Goal: Task Accomplishment & Management: Complete application form

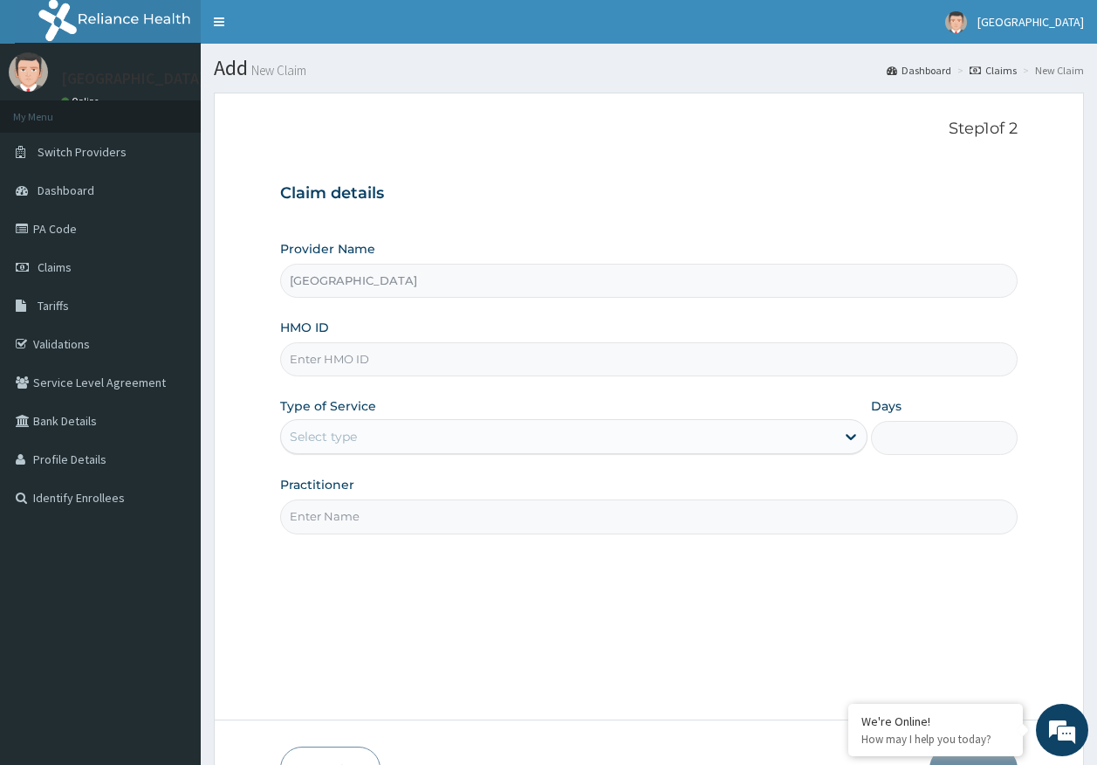
click at [313, 358] on input "HMO ID" at bounding box center [649, 359] width 738 height 34
paste input "DFD/10215/A"
type input "DFD/10215/A"
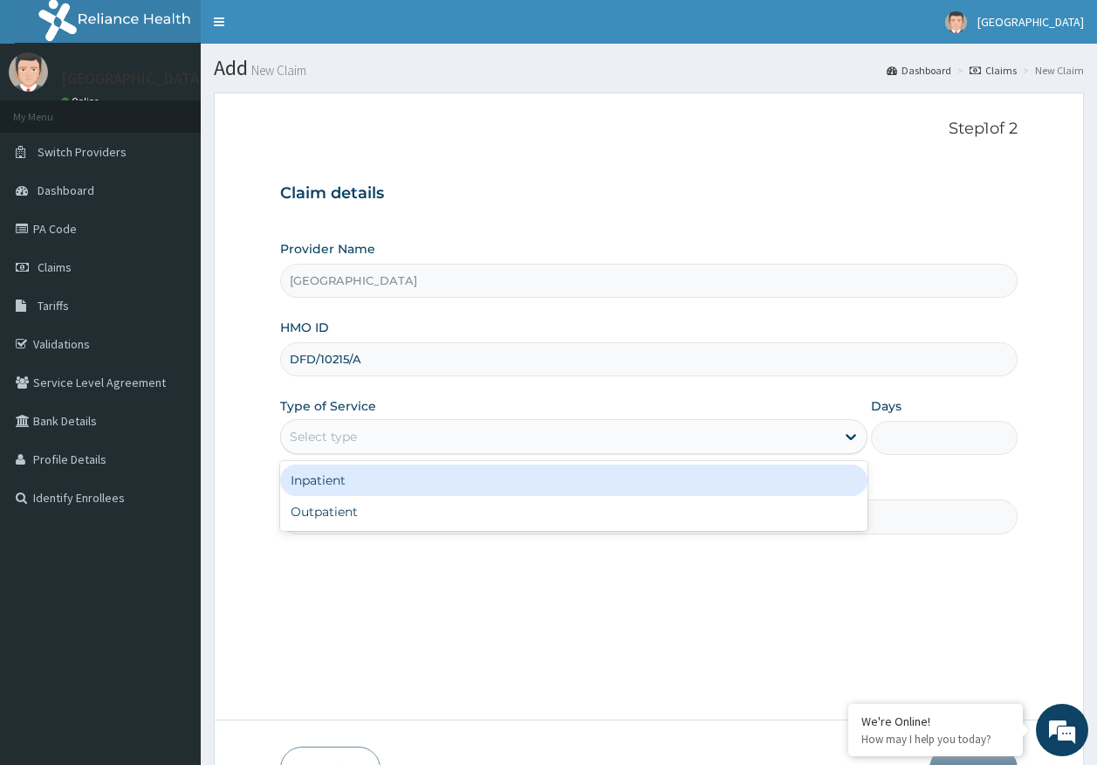
drag, startPoint x: 339, startPoint y: 442, endPoint x: 333, endPoint y: 477, distance: 35.4
click at [339, 440] on div "Select type" at bounding box center [323, 436] width 67 height 17
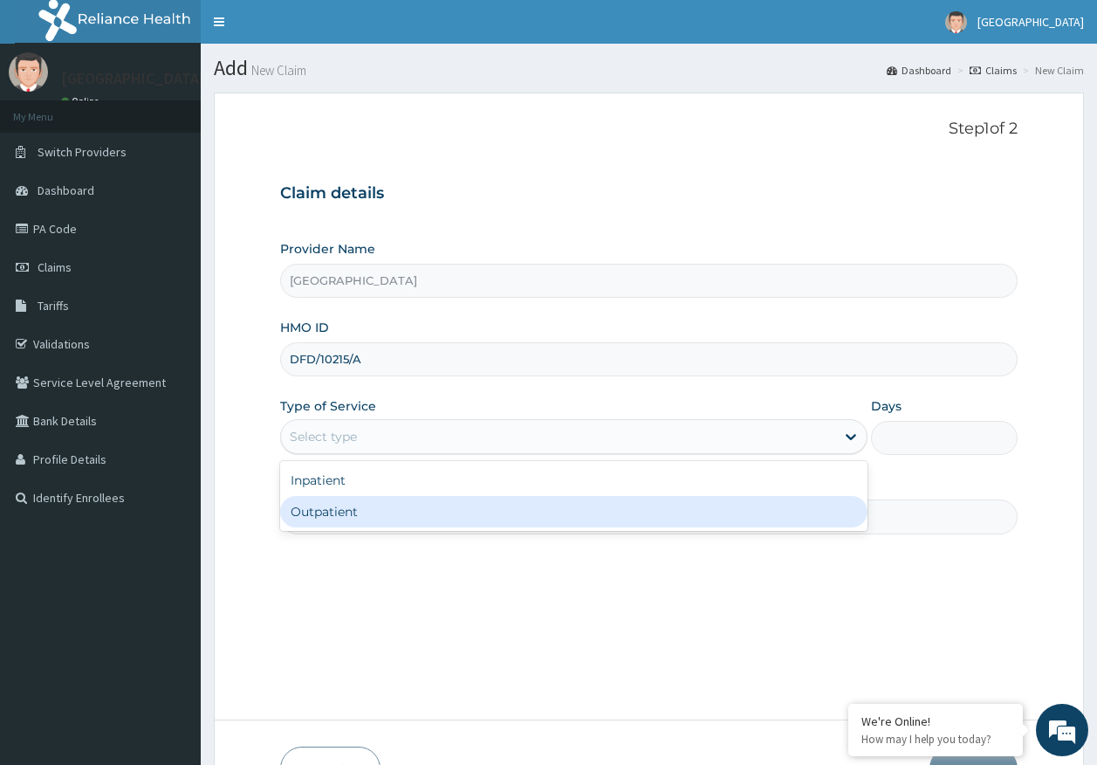
click at [340, 523] on div "Outpatient" at bounding box center [573, 511] width 587 height 31
type input "1"
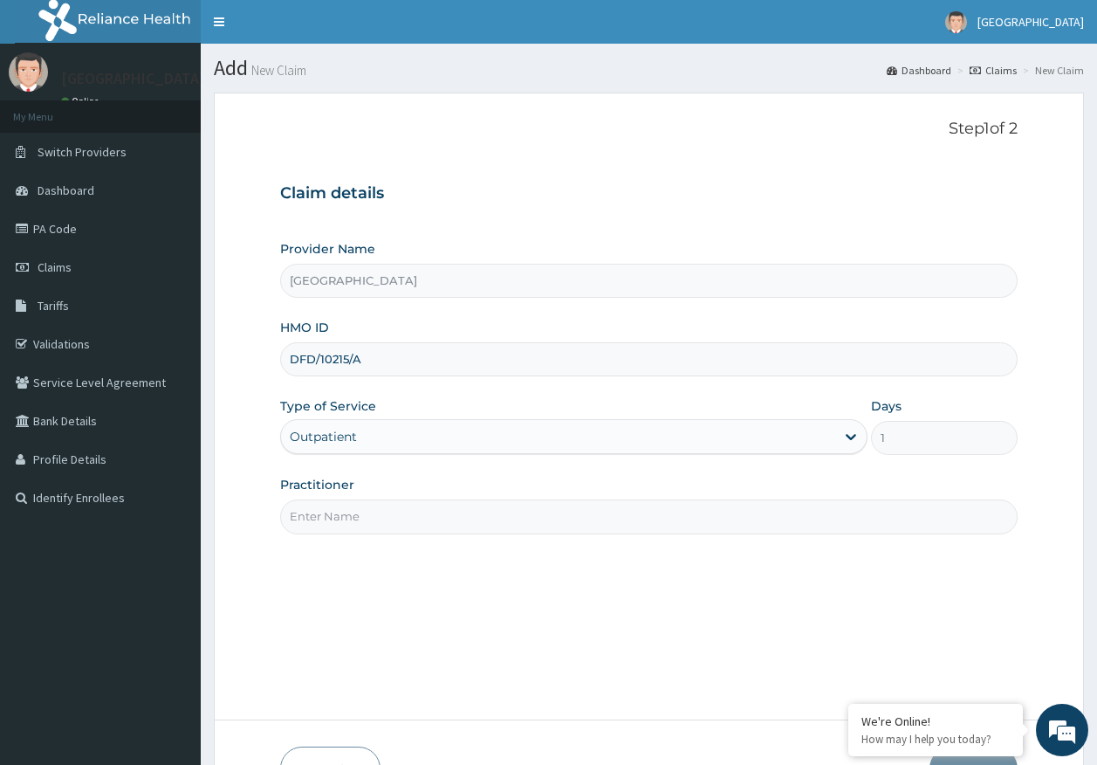
click at [375, 518] on input "Practitioner" at bounding box center [649, 516] width 738 height 34
type input "[PERSON_NAME]"
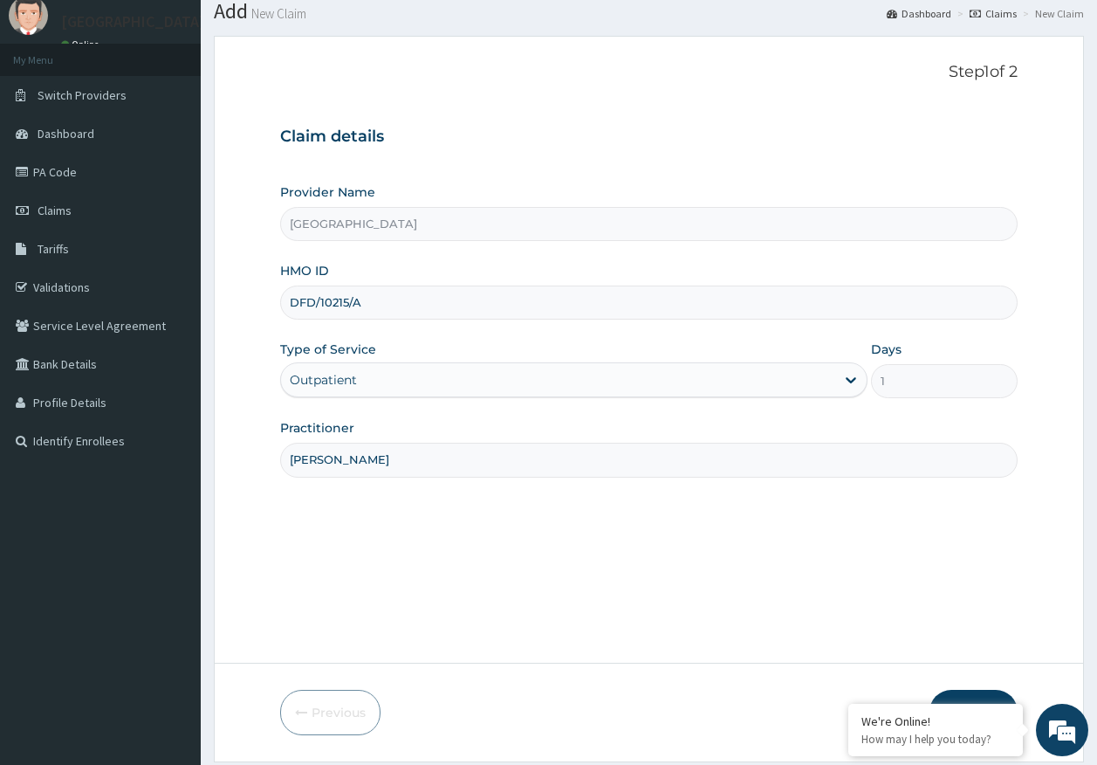
scroll to position [112, 0]
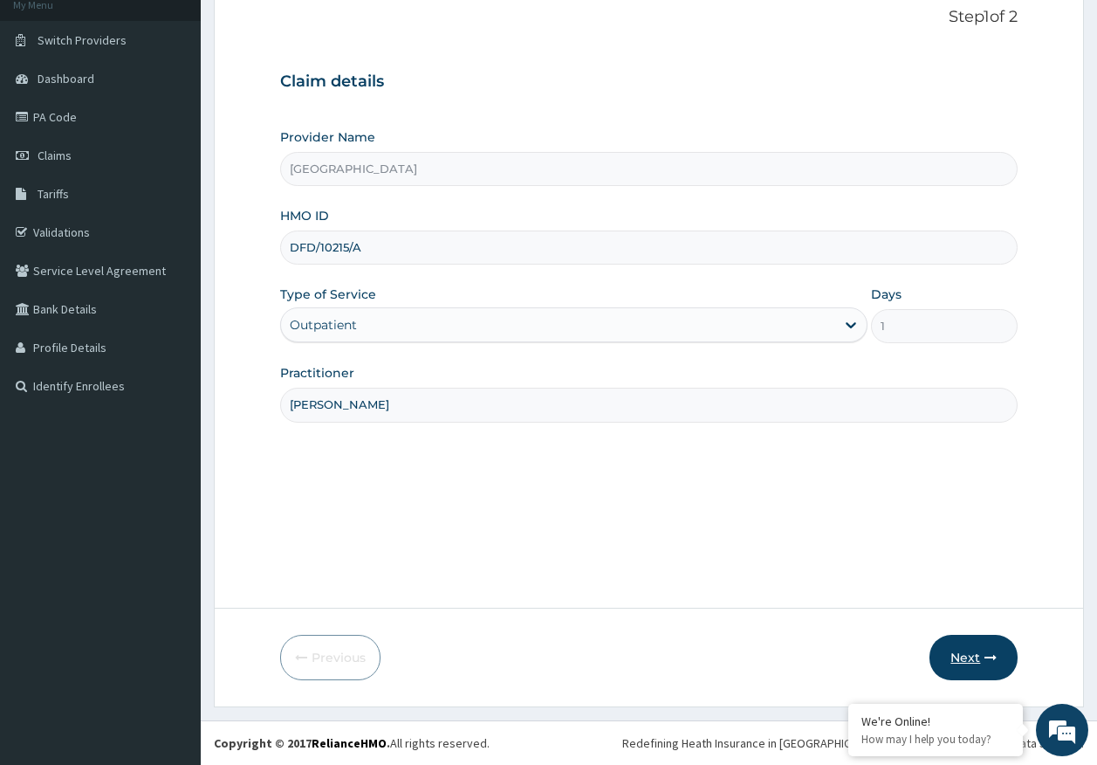
click at [959, 656] on button "Next" at bounding box center [973, 656] width 88 height 45
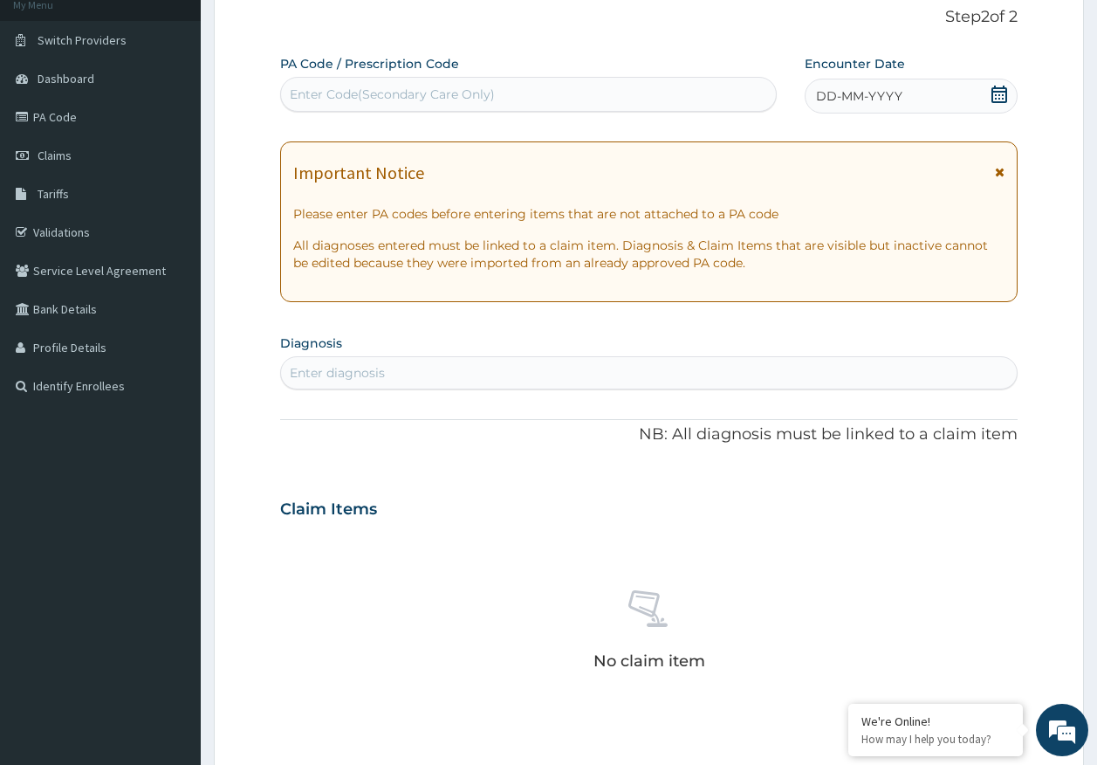
click at [856, 94] on span "DD-MM-YYYY" at bounding box center [859, 95] width 86 height 17
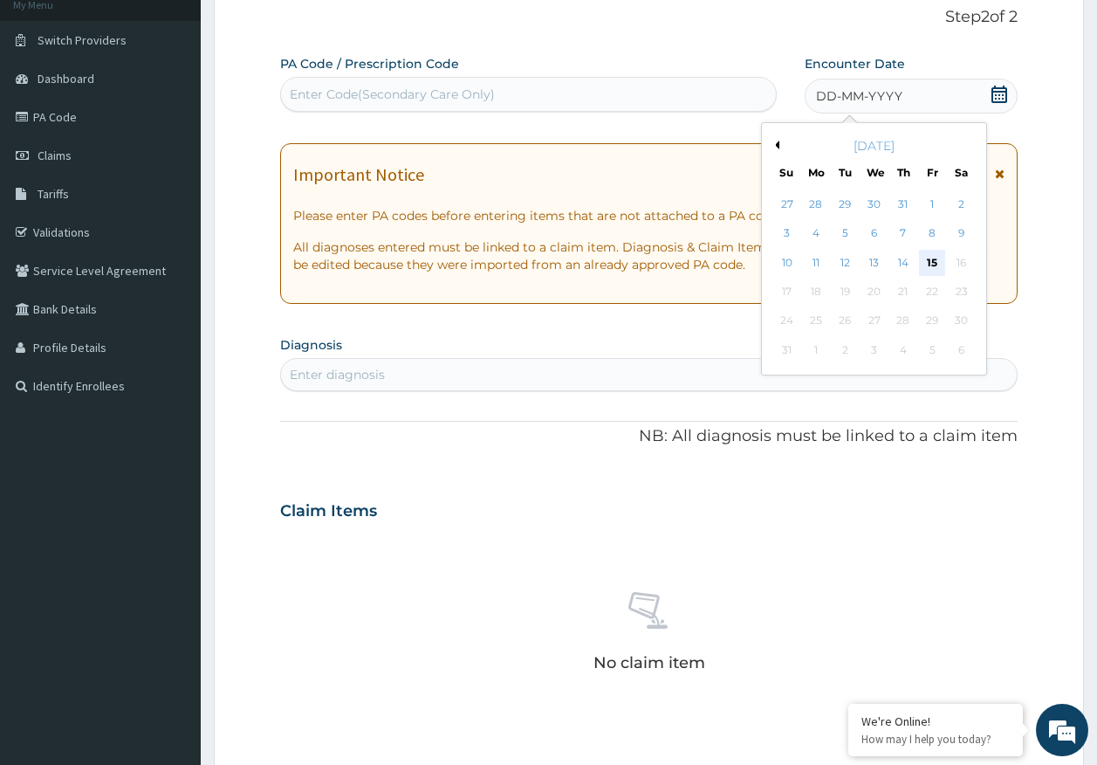
click at [935, 261] on div "15" at bounding box center [932, 263] width 26 height 26
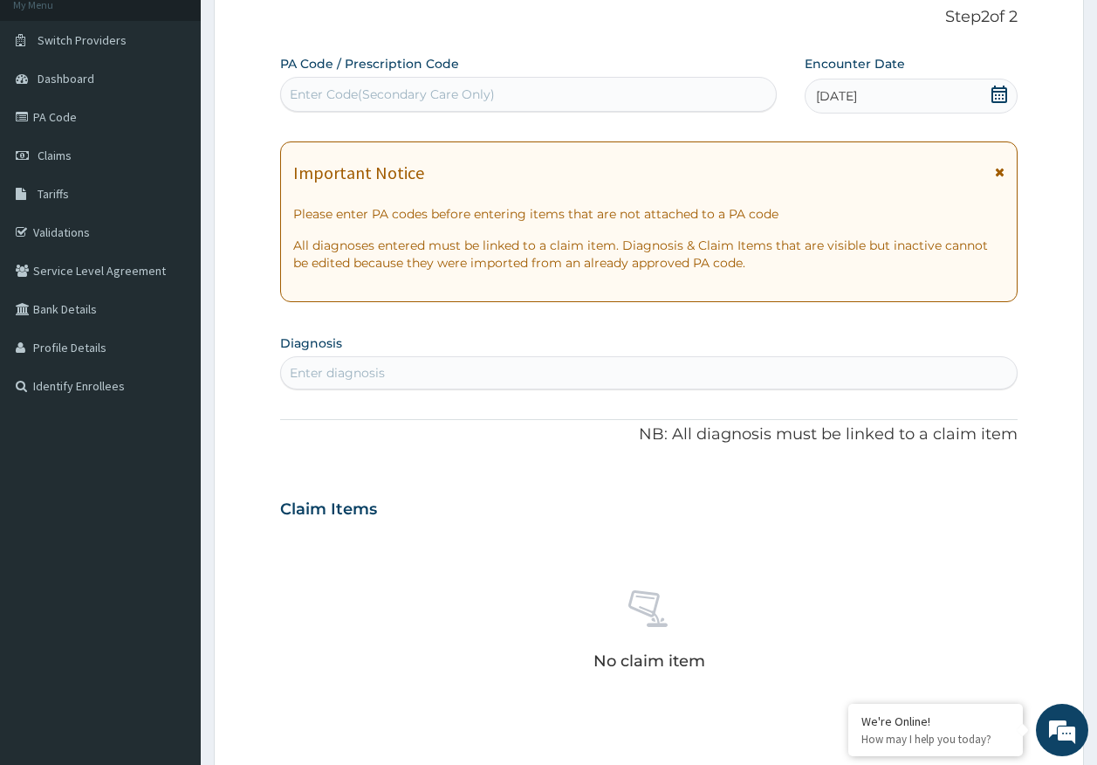
click at [422, 379] on div "Enter diagnosis" at bounding box center [649, 373] width 737 height 28
type input "malaria"
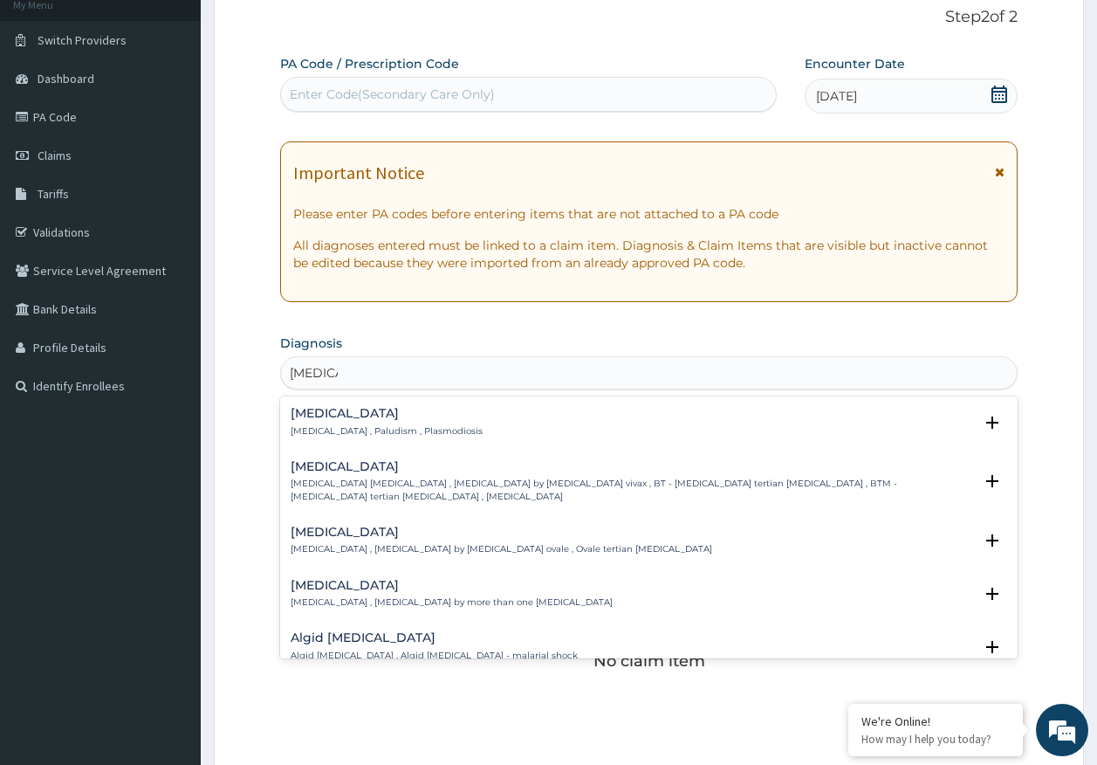
click at [357, 425] on p "Malaria , Paludism , Plasmodiosis" at bounding box center [387, 431] width 192 height 12
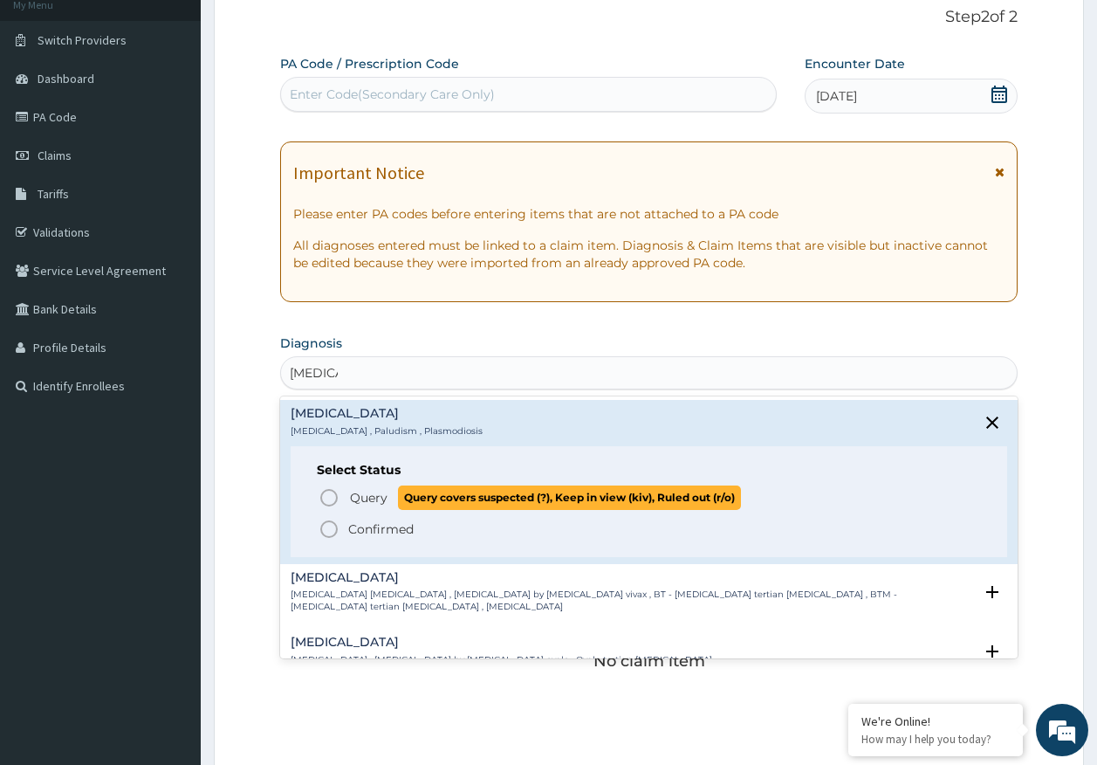
click at [374, 495] on span "Query" at bounding box center [369, 497] width 38 height 17
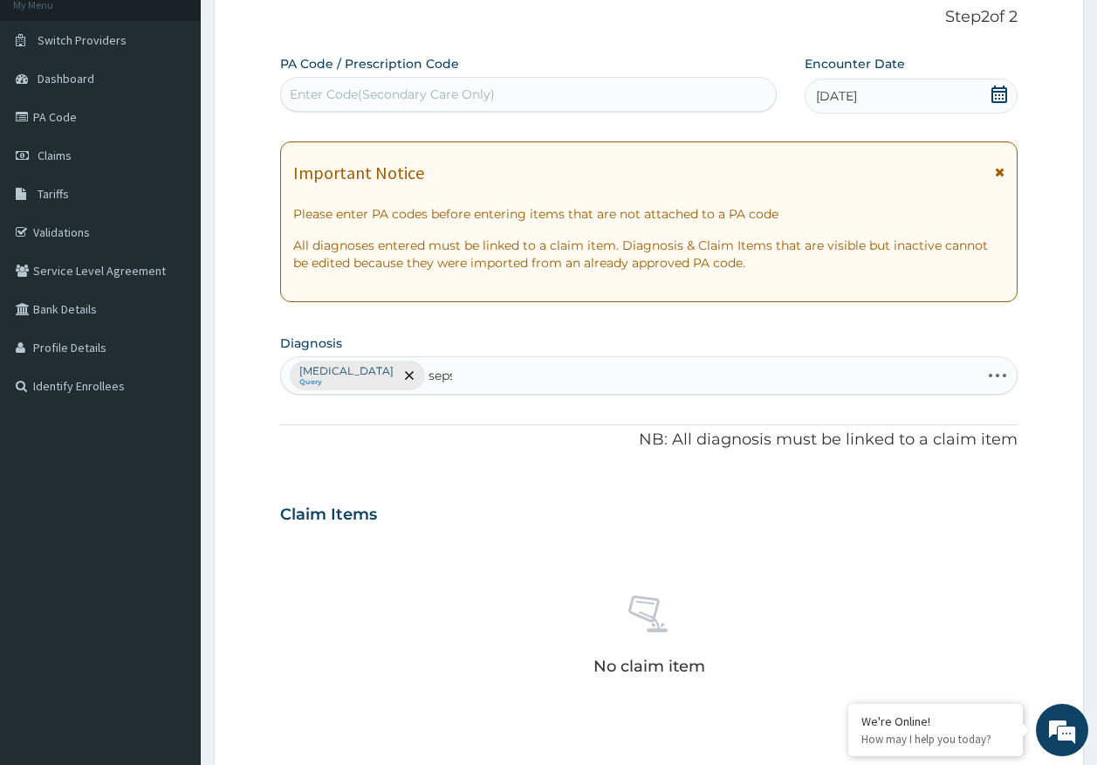
type input "sepsi"
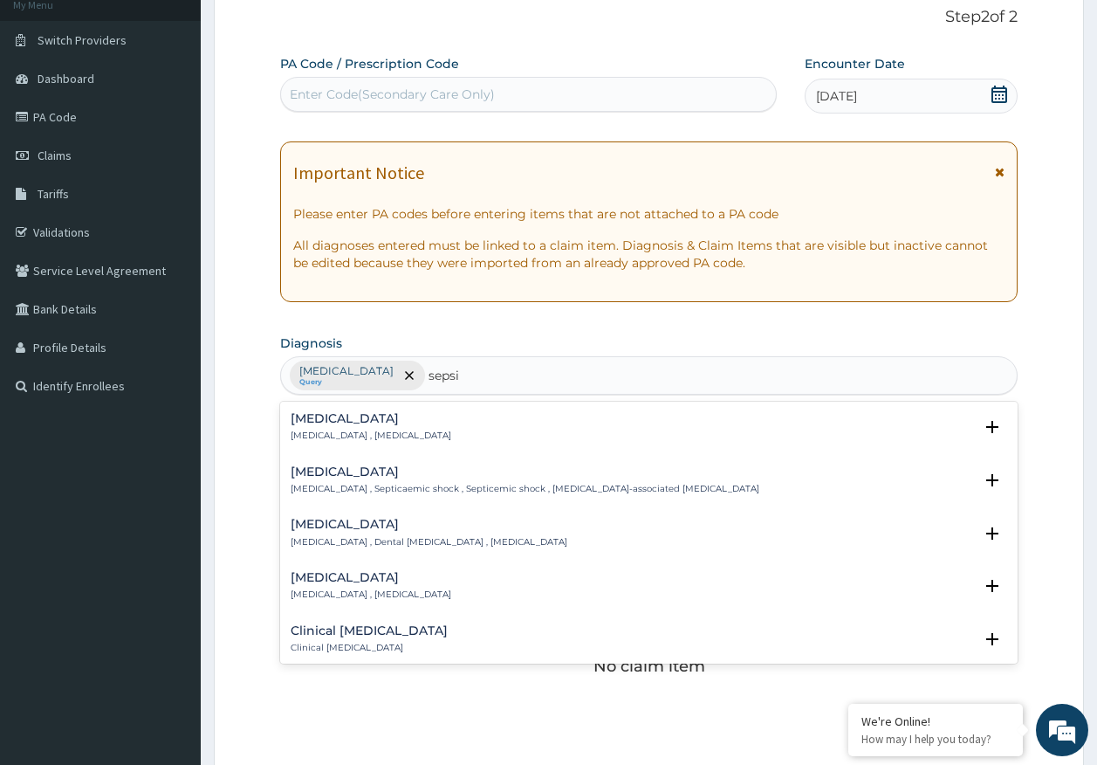
click at [335, 427] on div "Sepsis Systemic infection , Sepsis" at bounding box center [371, 427] width 161 height 31
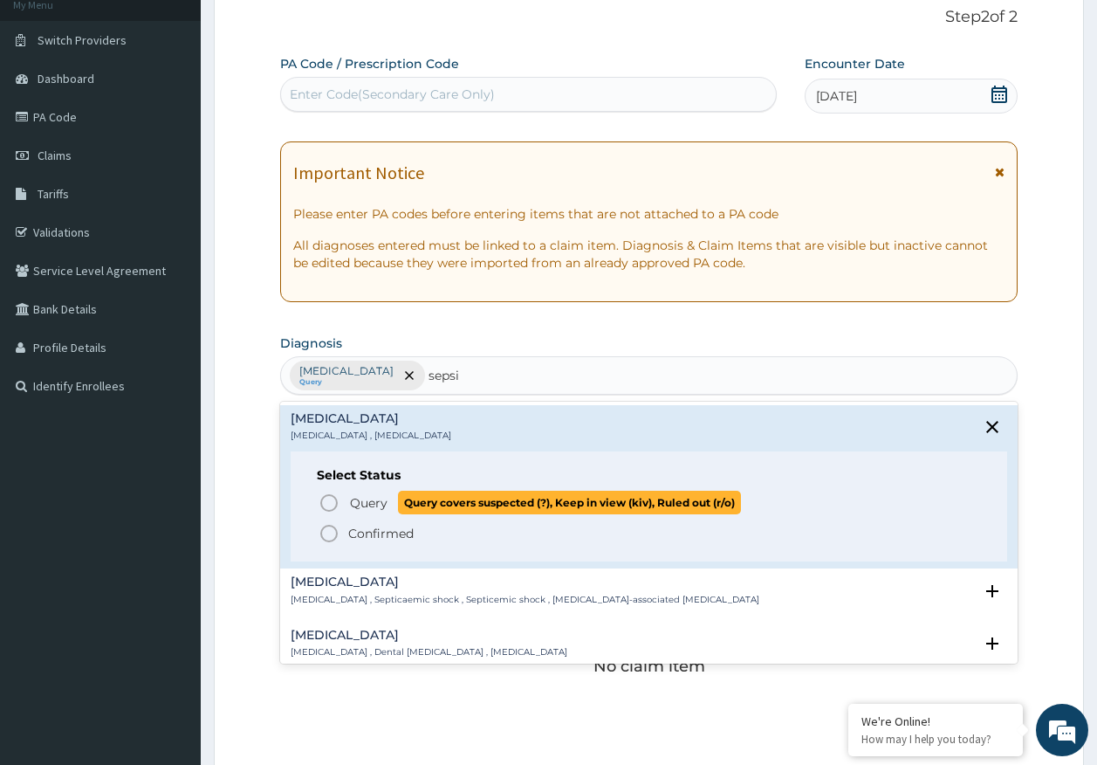
click at [361, 499] on span "Query" at bounding box center [369, 502] width 38 height 17
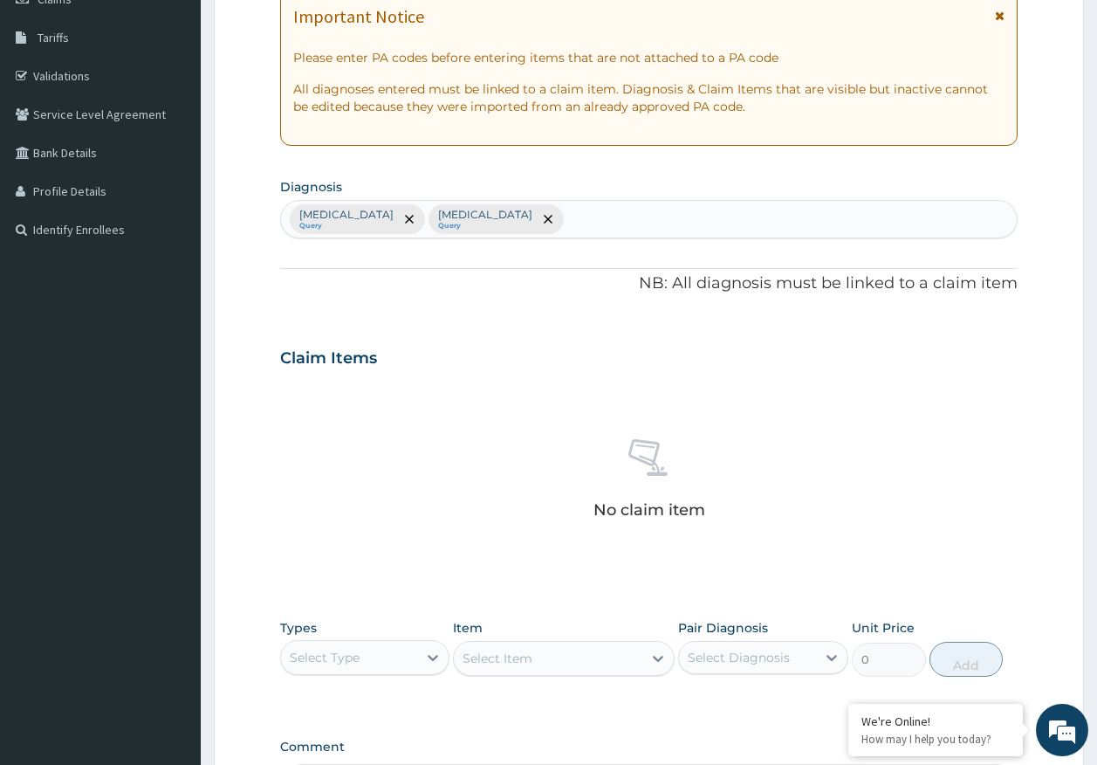
scroll to position [494, 0]
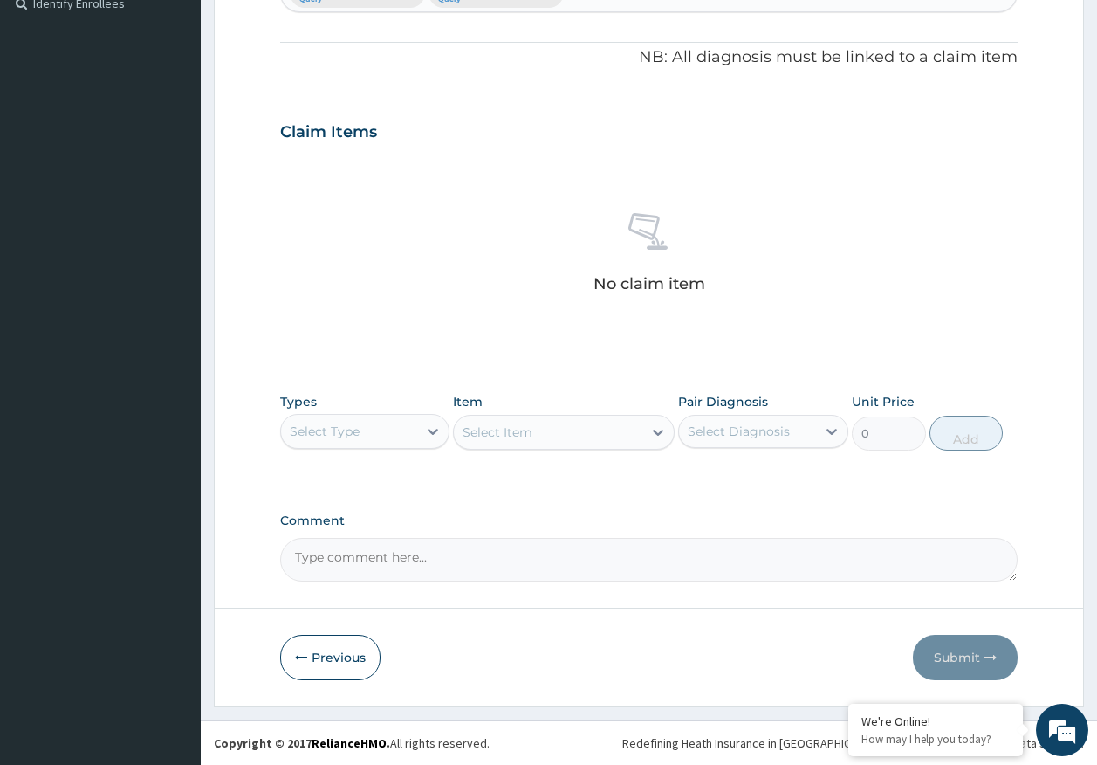
click at [376, 435] on div "Select Type" at bounding box center [349, 431] width 137 height 28
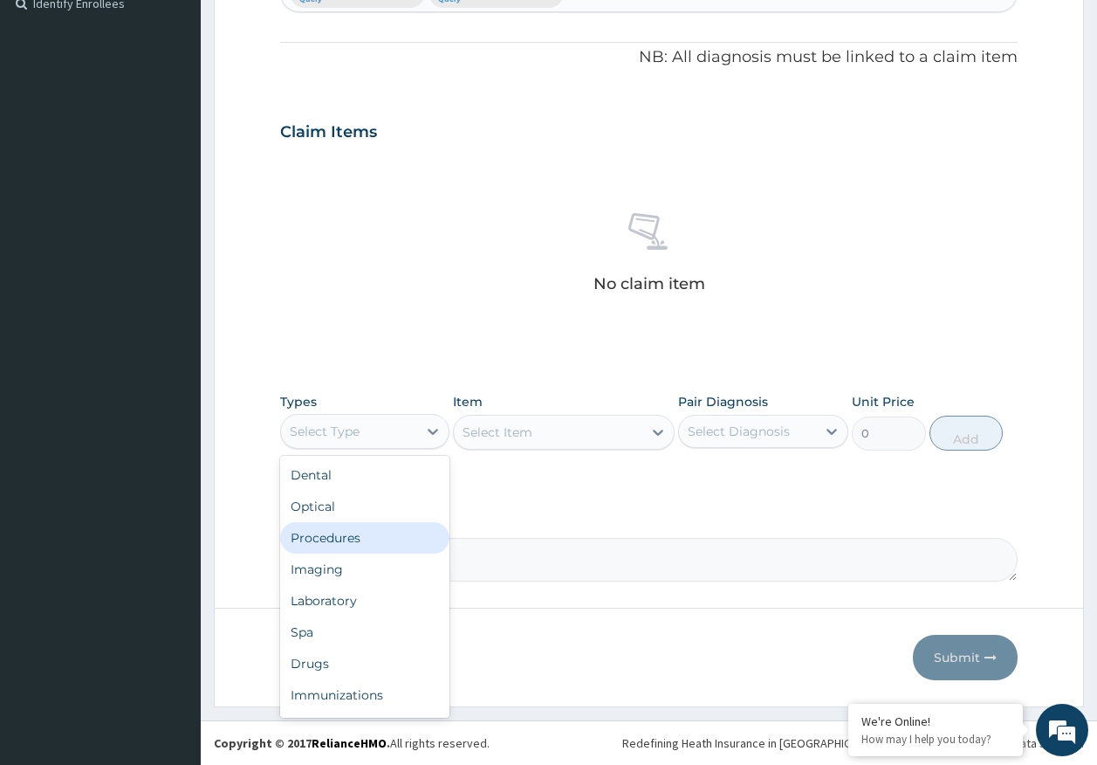
drag, startPoint x: 353, startPoint y: 543, endPoint x: 392, endPoint y: 524, distance: 43.7
click at [353, 542] on div "Procedures" at bounding box center [365, 537] width 170 height 31
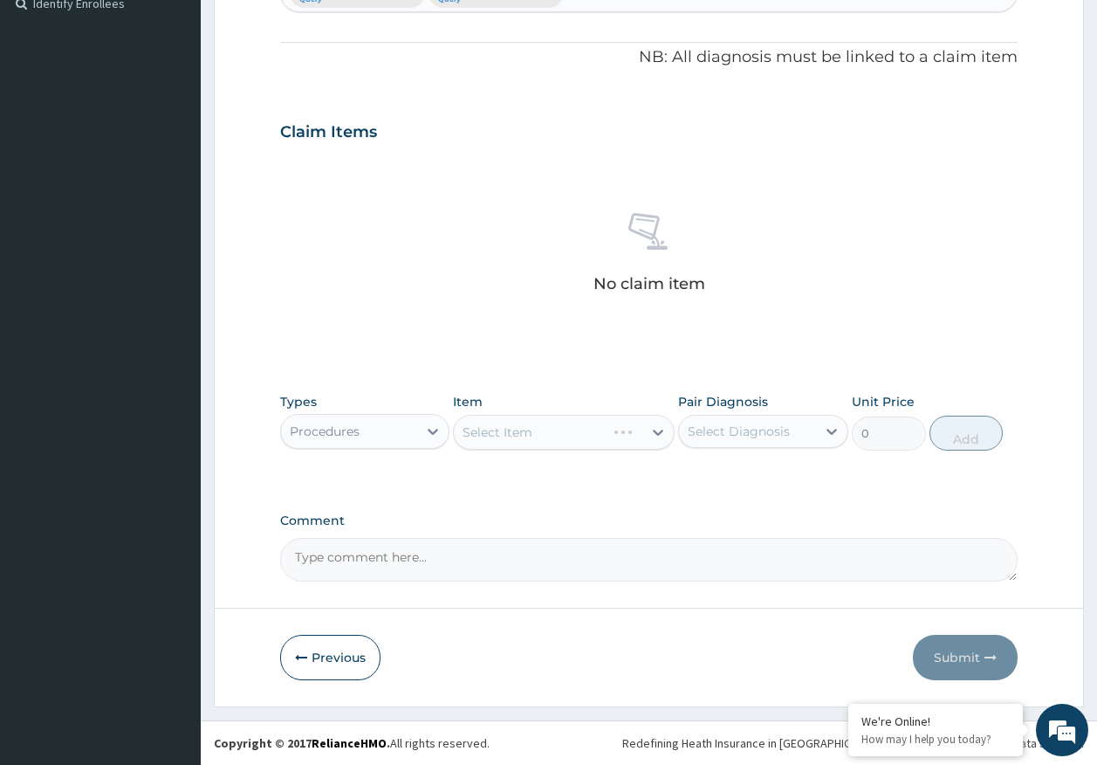
click at [726, 438] on div "Select Diagnosis" at bounding box center [739, 430] width 102 height 17
drag, startPoint x: 736, startPoint y: 478, endPoint x: 734, endPoint y: 504, distance: 25.4
click at [736, 479] on label "Malaria" at bounding box center [761, 473] width 108 height 17
checkbox input "true"
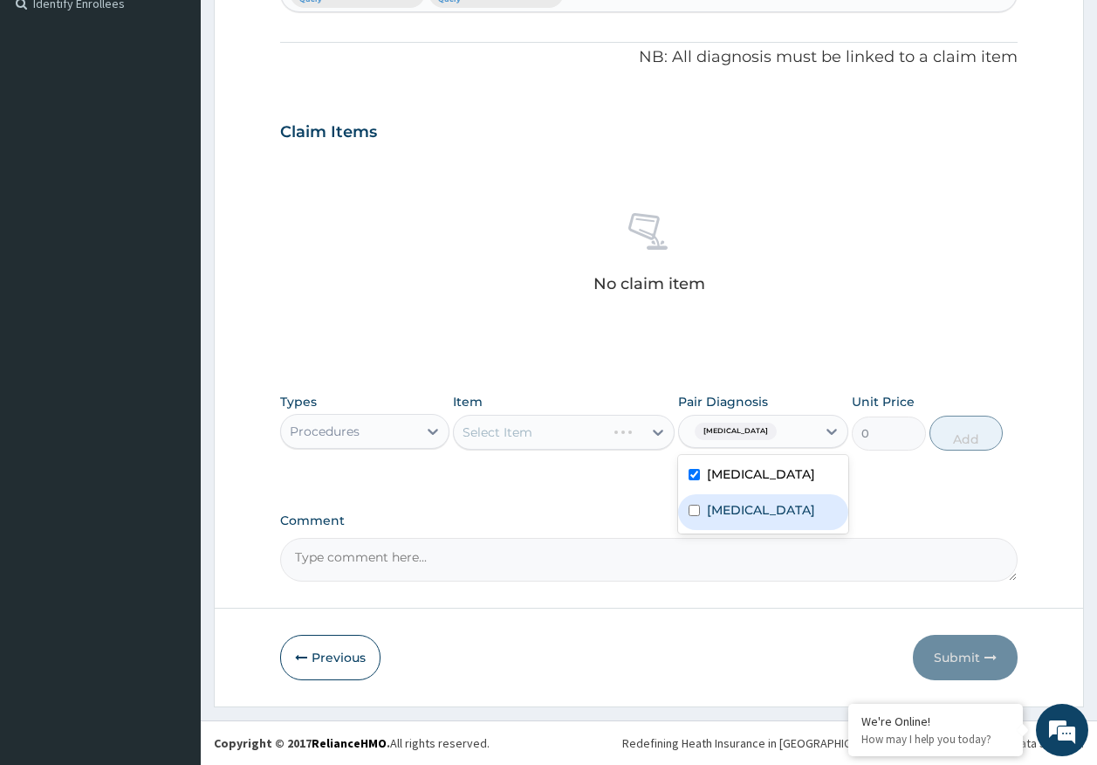
click at [730, 511] on label "Sepsis" at bounding box center [761, 509] width 108 height 17
checkbox input "true"
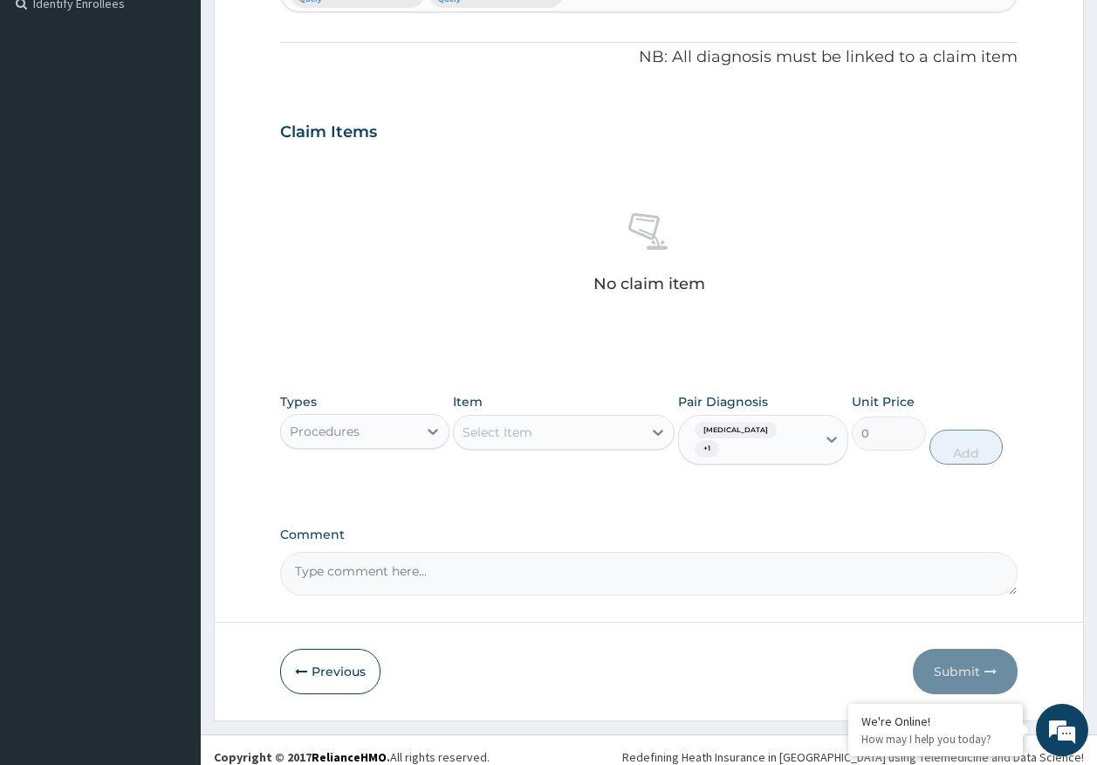
click at [533, 429] on div "Select Item" at bounding box center [548, 432] width 189 height 28
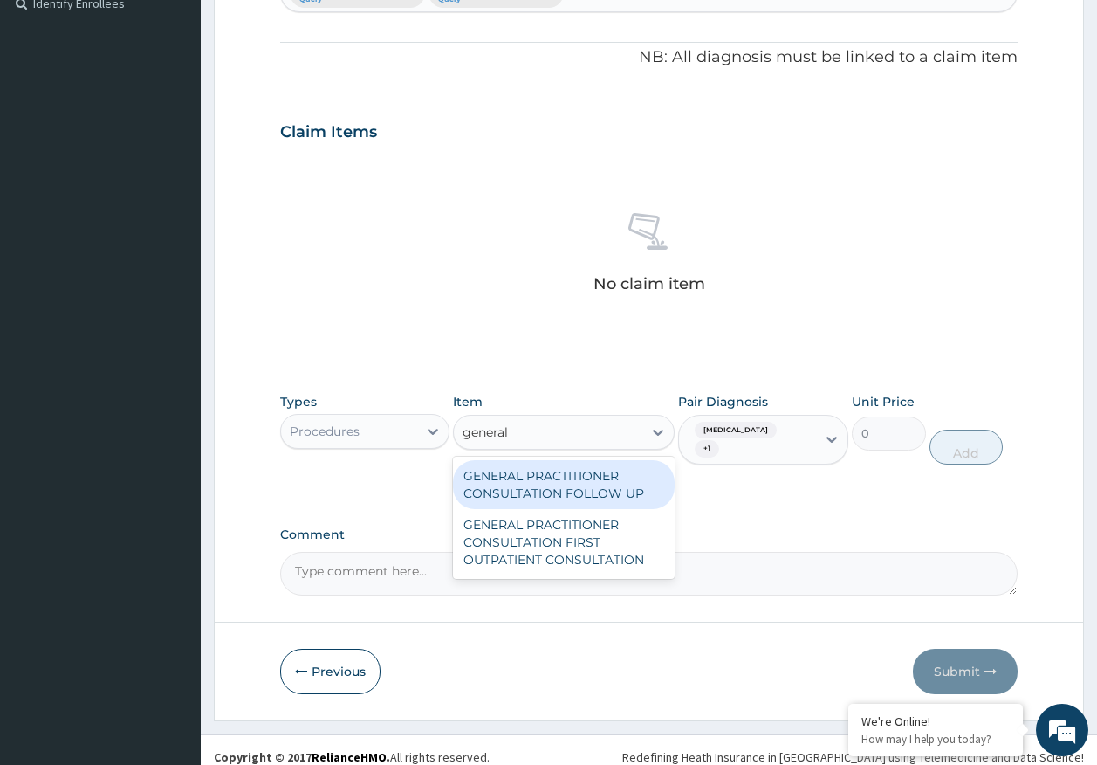
type input "general p"
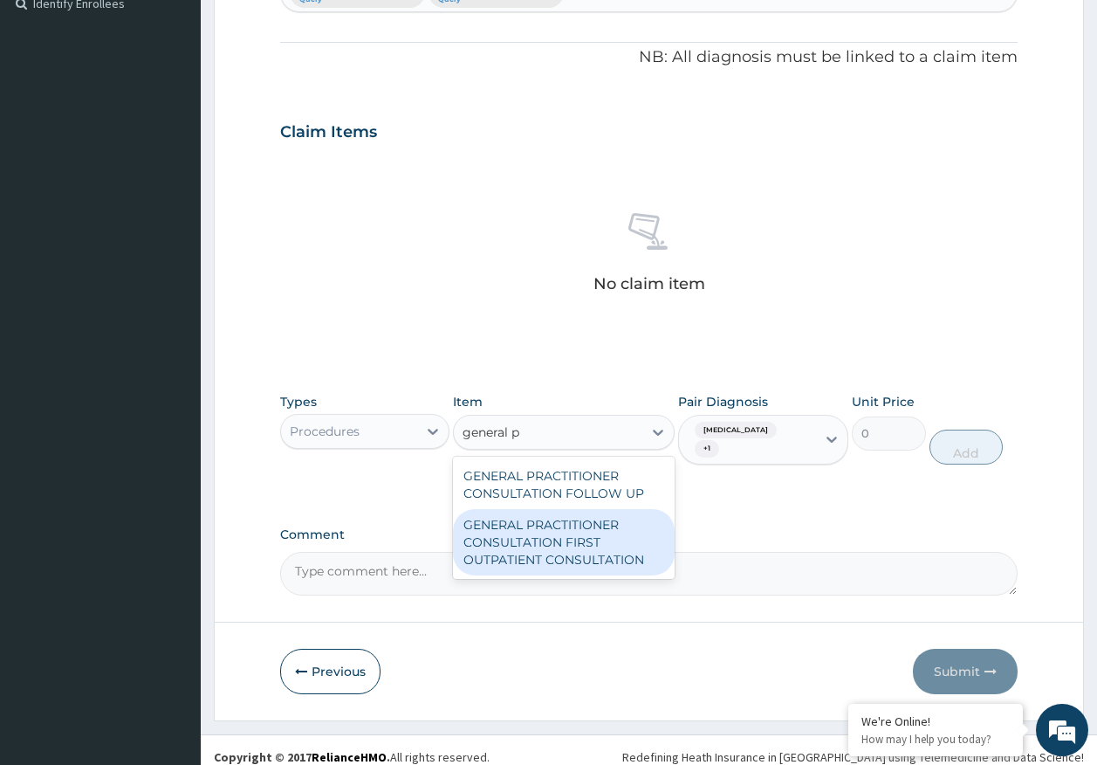
click at [610, 548] on div "GENERAL PRACTITIONER CONSULTATION FIRST OUTPATIENT CONSULTATION" at bounding box center [564, 542] width 222 height 66
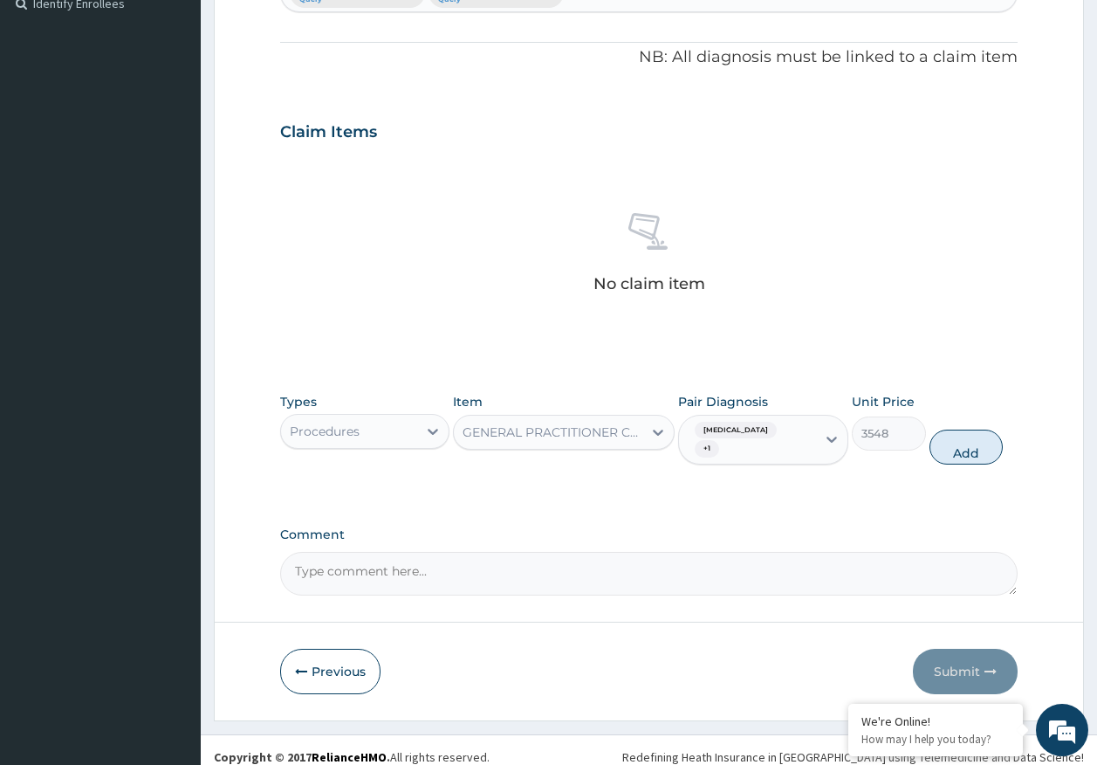
drag, startPoint x: 975, startPoint y: 442, endPoint x: 878, endPoint y: 415, distance: 100.3
click at [972, 435] on button "Add" at bounding box center [966, 446] width 74 height 35
type input "0"
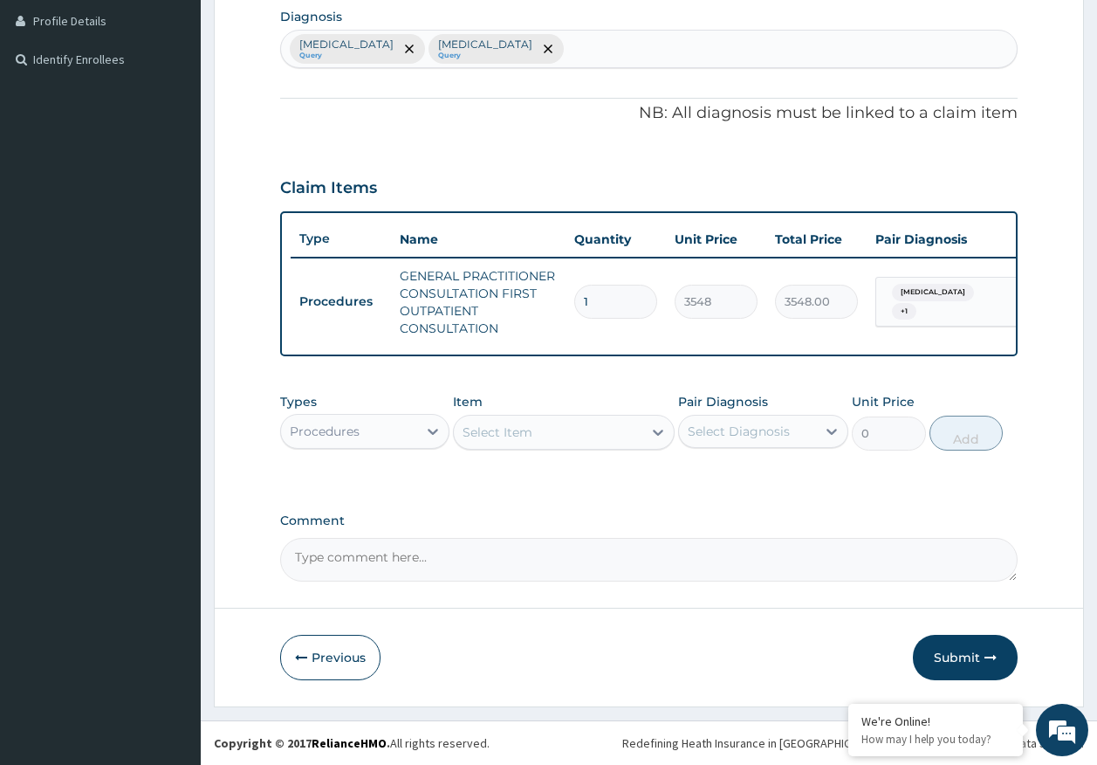
scroll to position [451, 0]
click at [325, 448] on div "Procedures" at bounding box center [365, 431] width 170 height 35
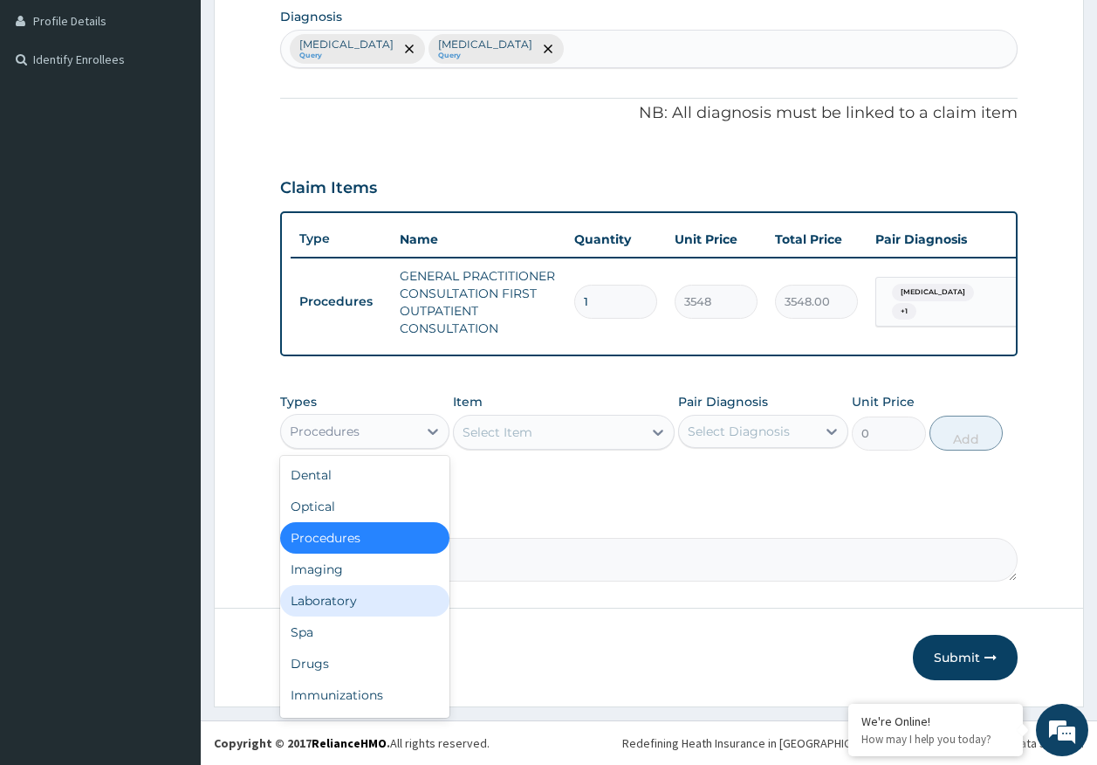
click at [339, 602] on div "Laboratory" at bounding box center [365, 600] width 170 height 31
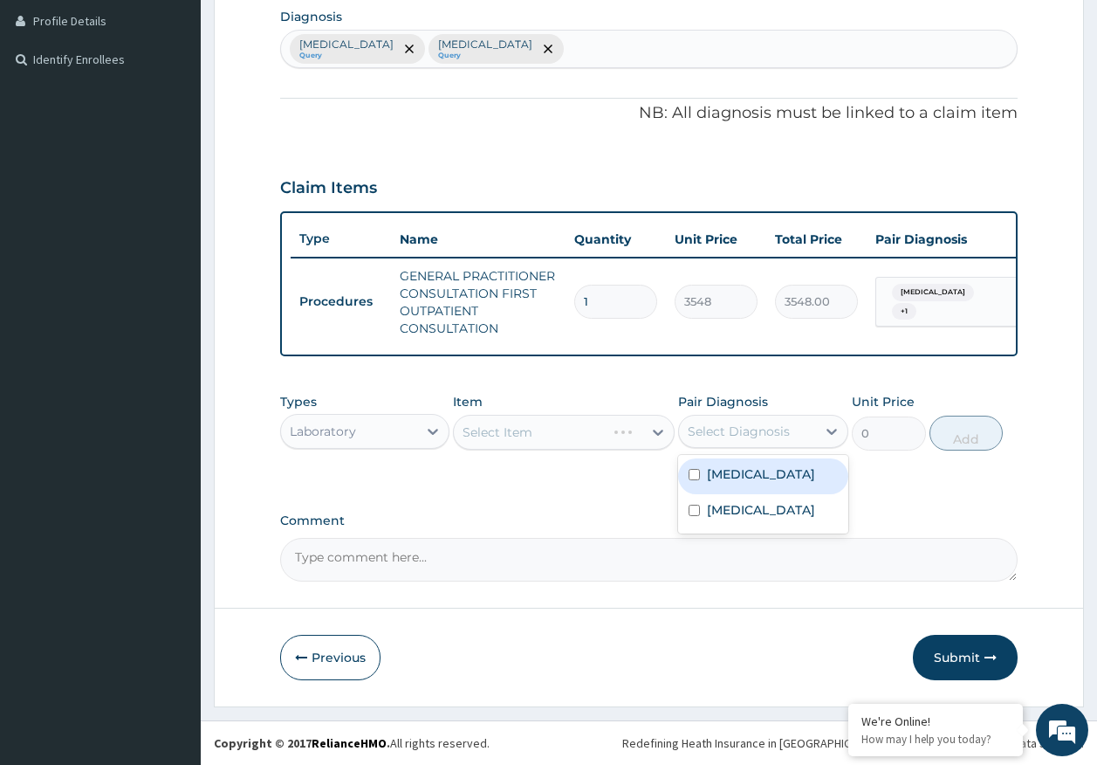
click at [754, 428] on div "Select Diagnosis" at bounding box center [739, 430] width 102 height 17
drag, startPoint x: 742, startPoint y: 480, endPoint x: 715, endPoint y: 474, distance: 27.7
click at [742, 479] on label "Malaria" at bounding box center [761, 473] width 108 height 17
checkbox input "true"
click at [586, 442] on div "Select Item" at bounding box center [548, 432] width 189 height 28
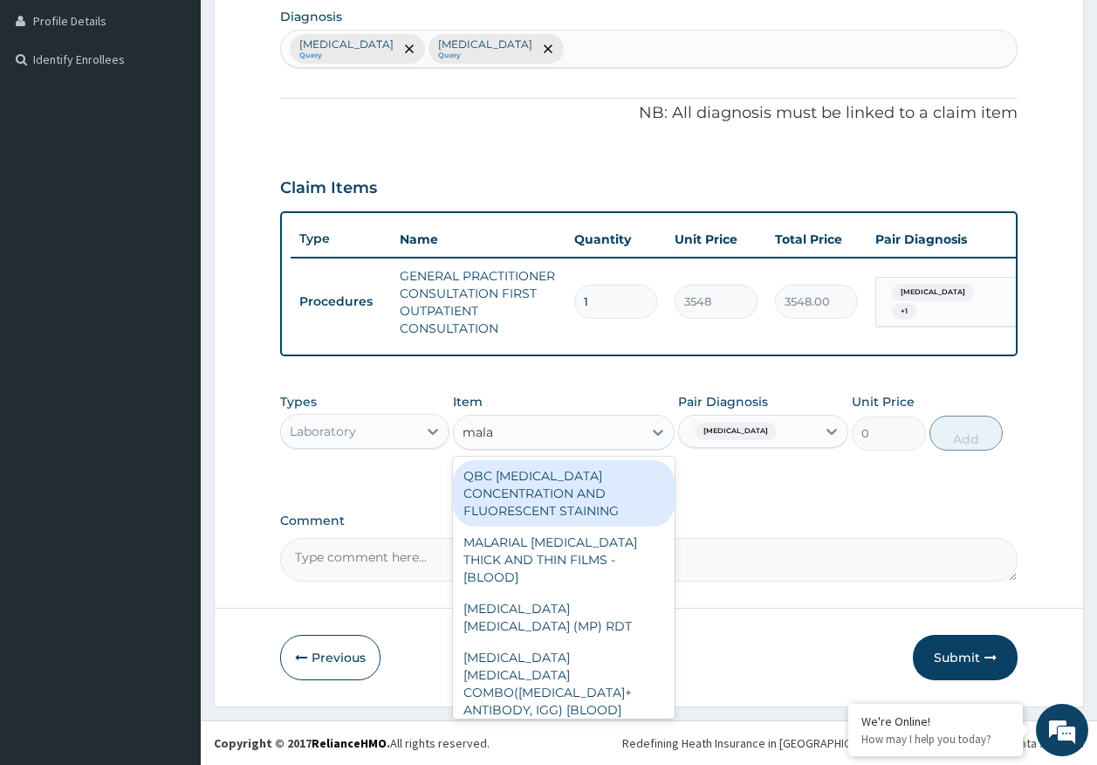
type input "malar"
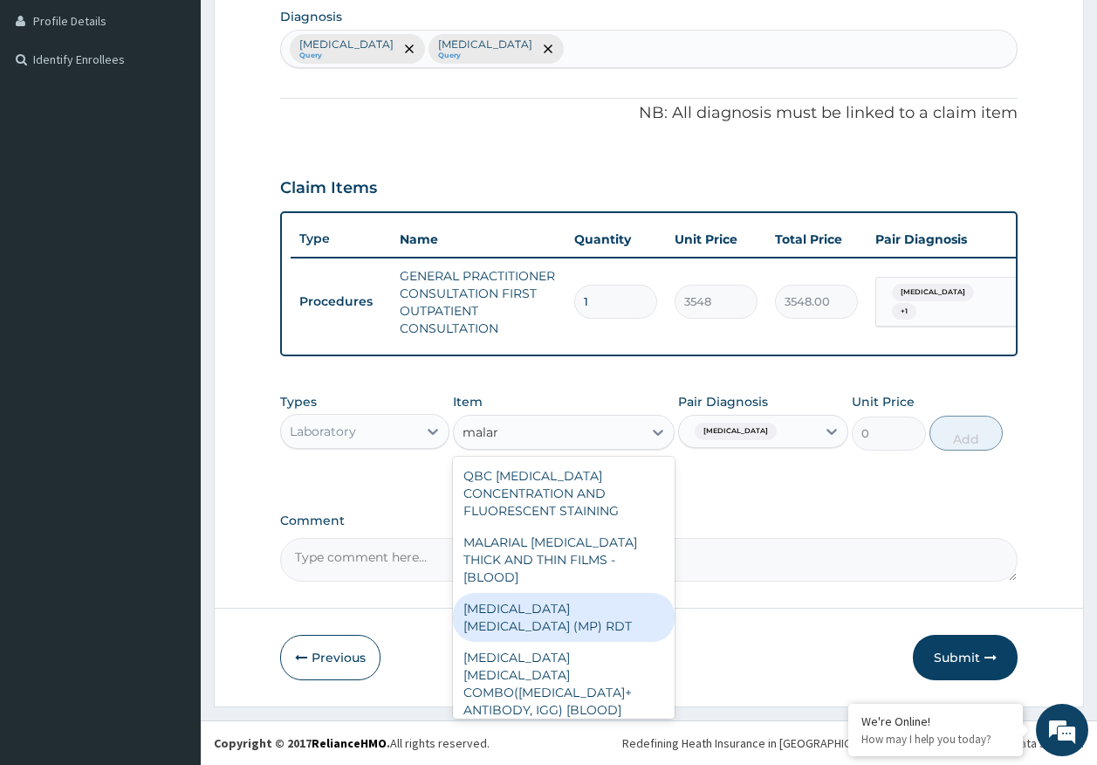
click at [627, 593] on div "MALARIA PARASITE (MP) RDT" at bounding box center [564, 617] width 222 height 49
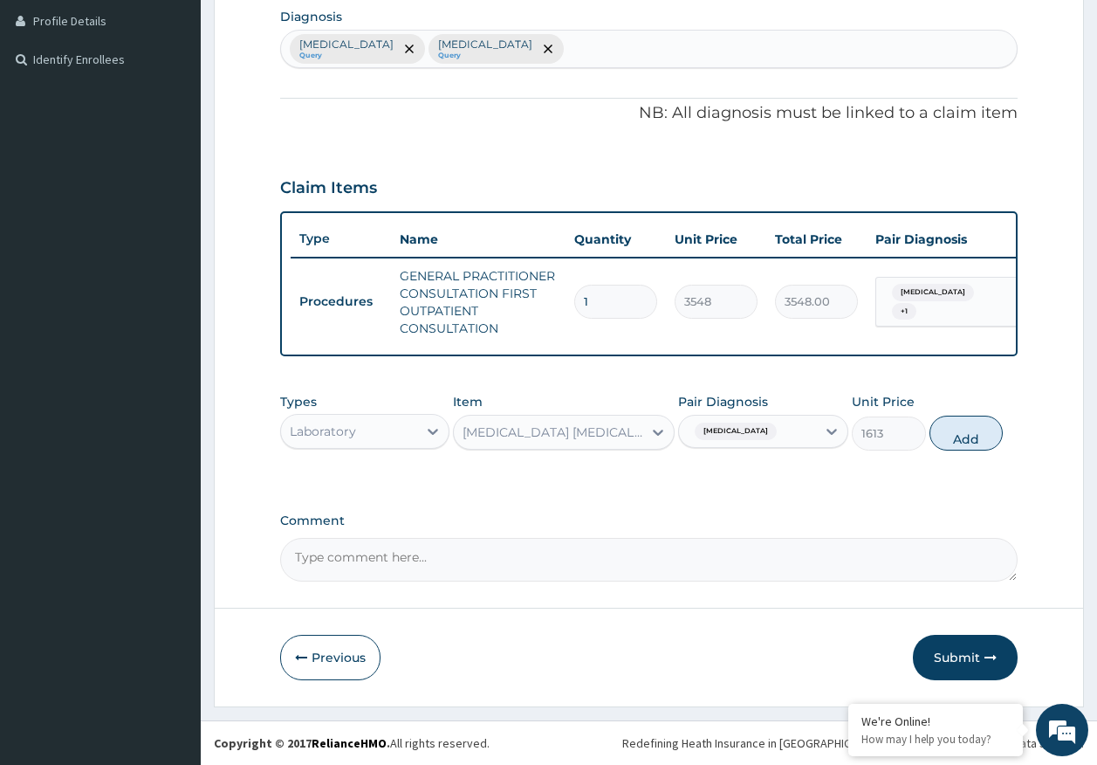
drag, startPoint x: 970, startPoint y: 429, endPoint x: 895, endPoint y: 445, distance: 76.7
click at [966, 432] on button "Add" at bounding box center [966, 432] width 74 height 35
type input "0"
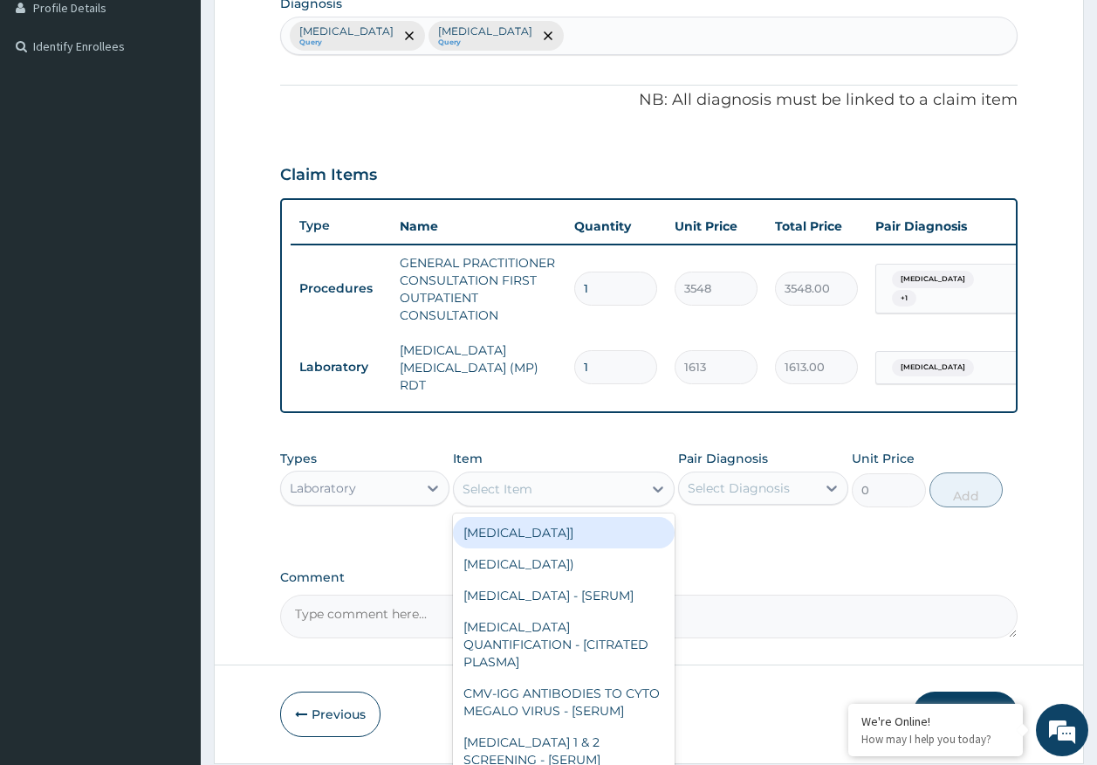
click at [552, 492] on div "Select Item" at bounding box center [548, 489] width 189 height 28
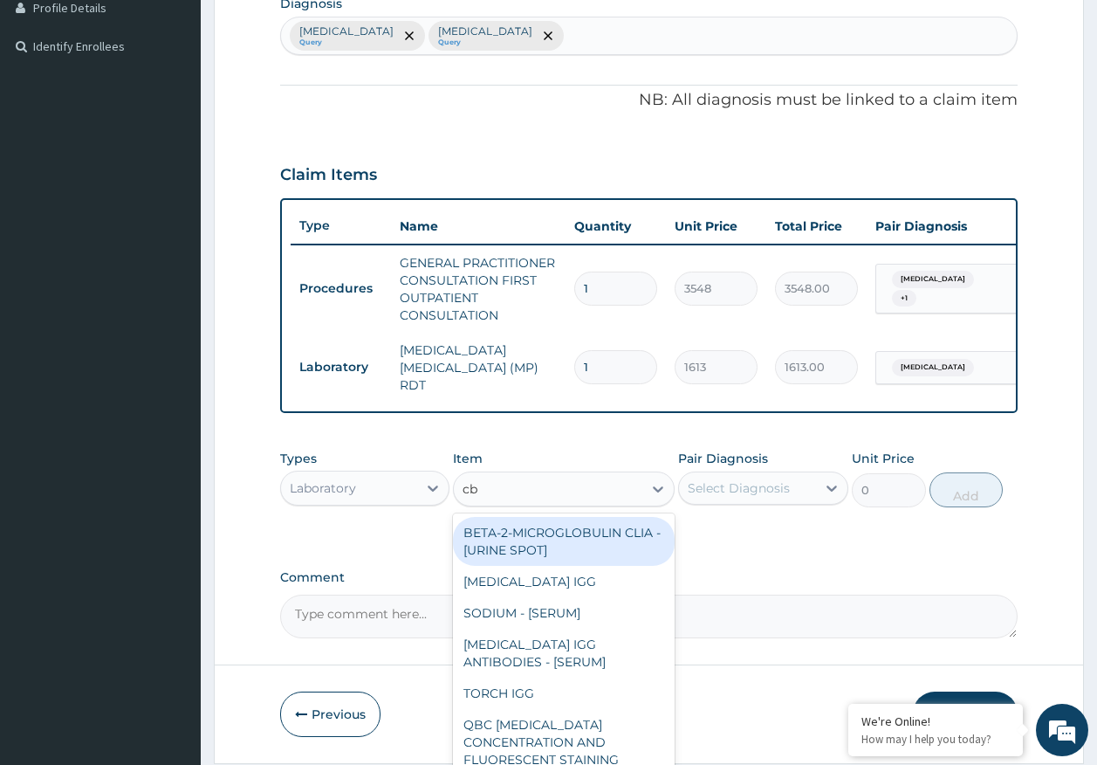
type input "cbc"
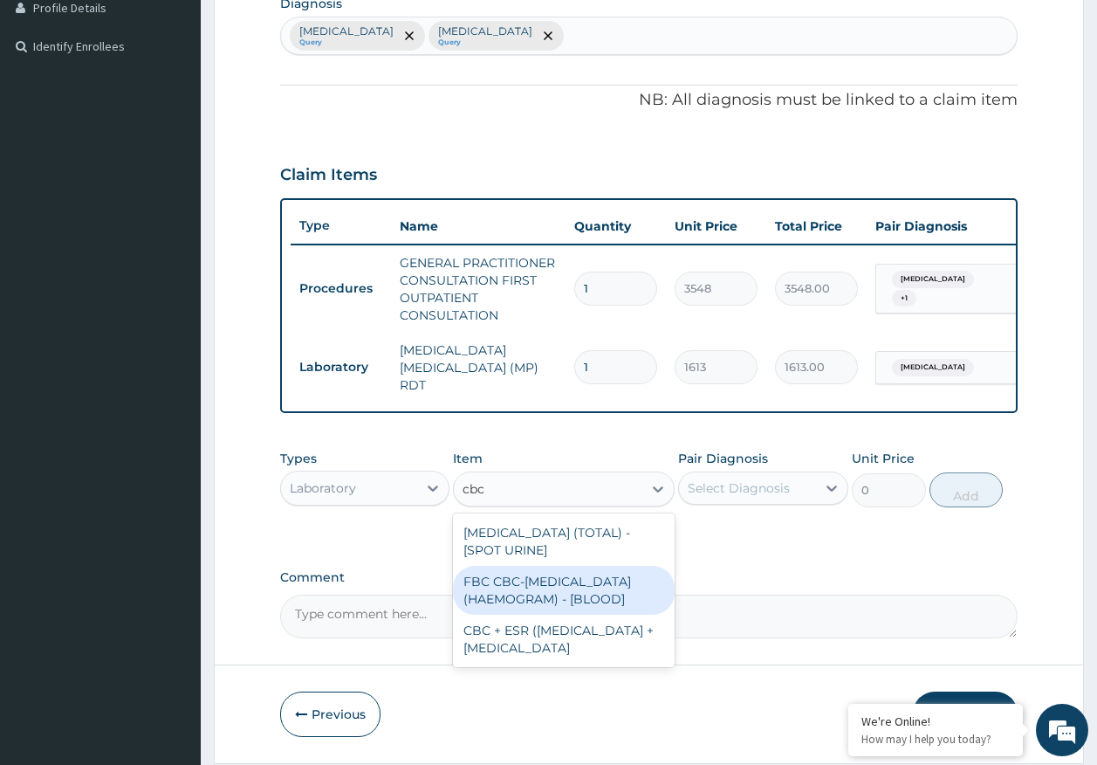
click at [577, 590] on div "FBC CBC-COMPLETE BLOOD COUNT (HAEMOGRAM) - [BLOOD]" at bounding box center [564, 590] width 222 height 49
type input "4300"
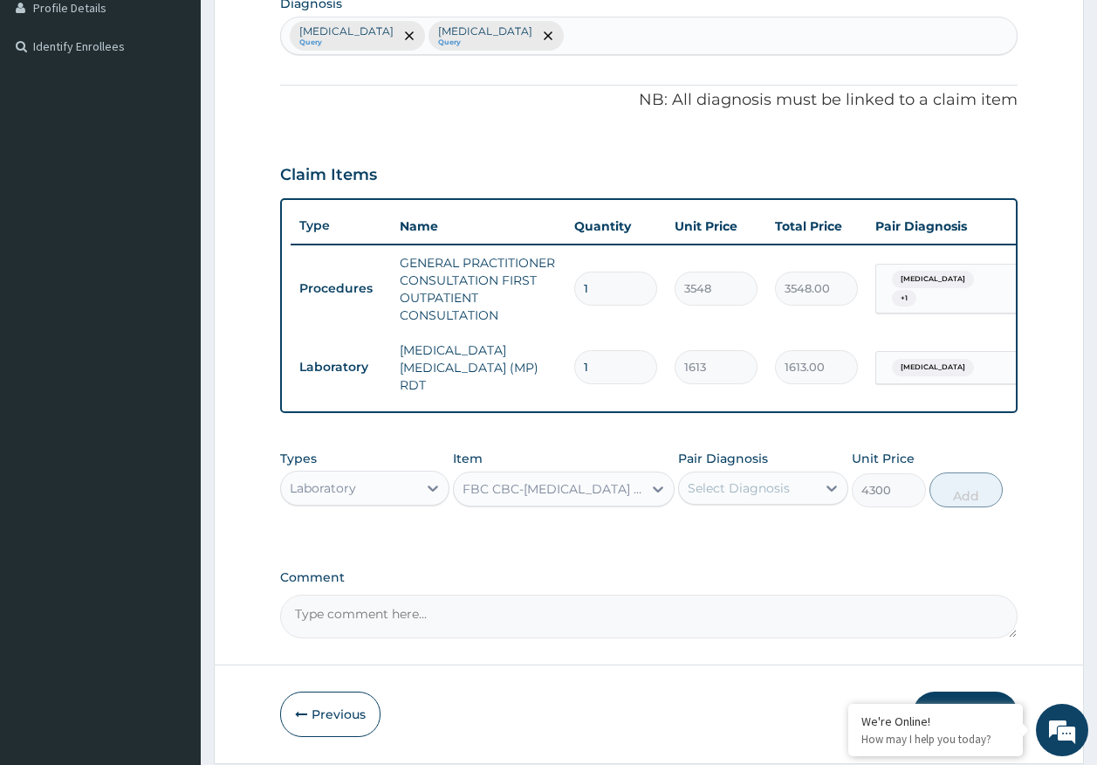
click at [718, 492] on div "Select Diagnosis" at bounding box center [739, 487] width 102 height 17
drag, startPoint x: 723, startPoint y: 568, endPoint x: 738, endPoint y: 550, distance: 24.1
click at [725, 568] on label "Sepsis" at bounding box center [761, 566] width 108 height 17
checkbox input "true"
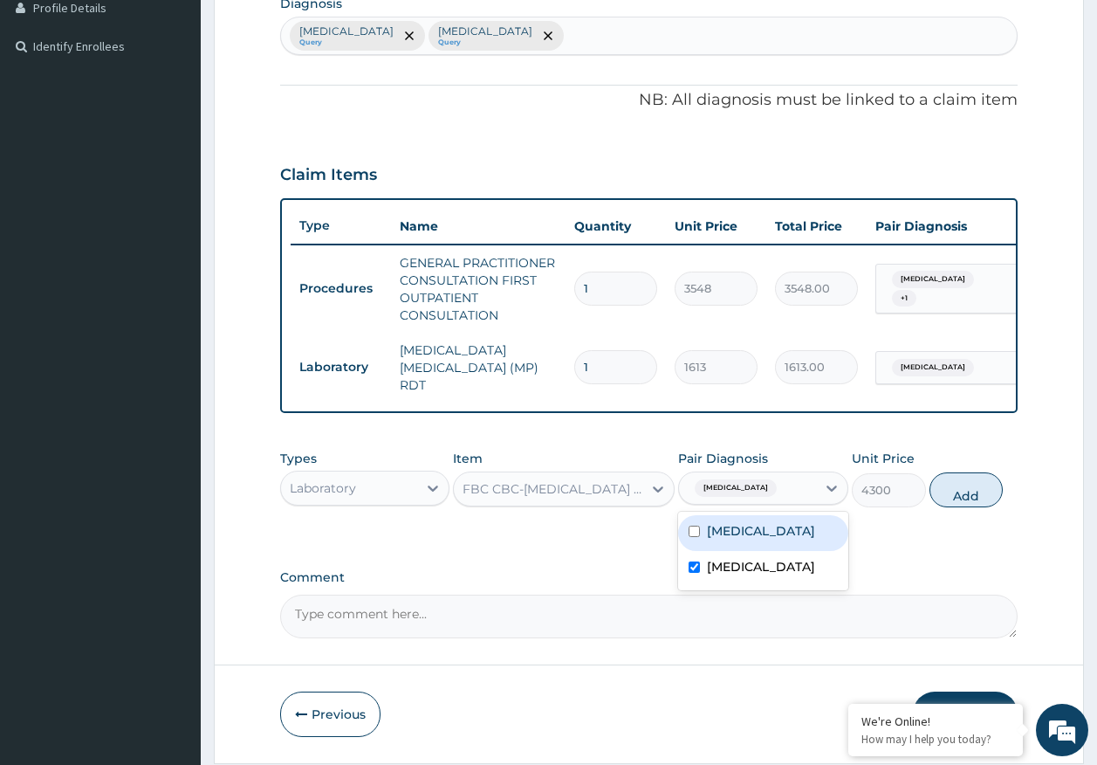
drag, startPoint x: 739, startPoint y: 542, endPoint x: 771, endPoint y: 537, distance: 31.9
click at [739, 539] on label "Malaria" at bounding box center [761, 530] width 108 height 17
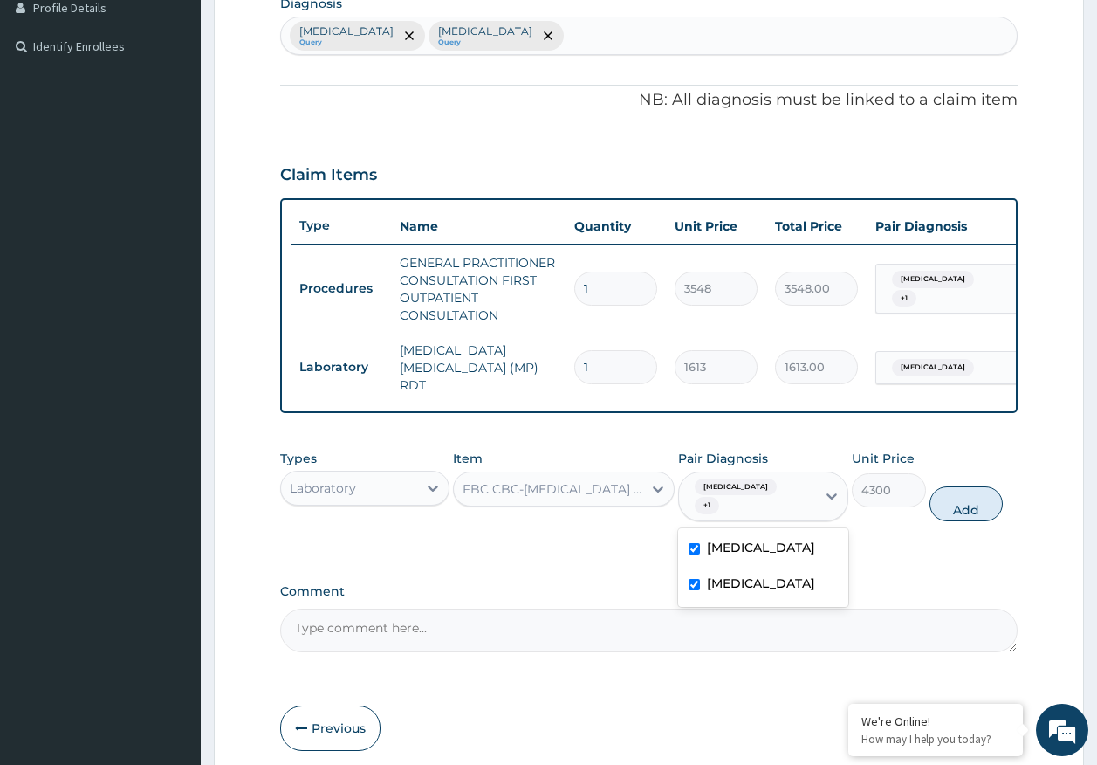
checkbox input "true"
click at [978, 497] on button "Add" at bounding box center [966, 503] width 74 height 35
type input "0"
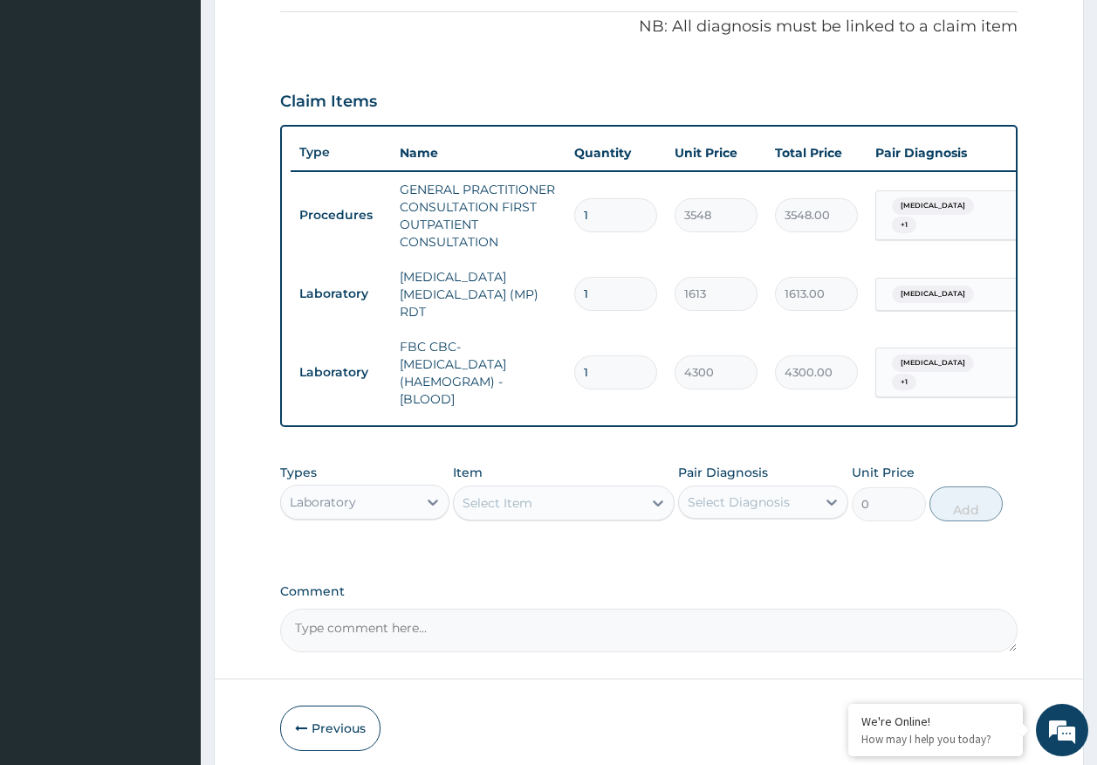
scroll to position [599, 0]
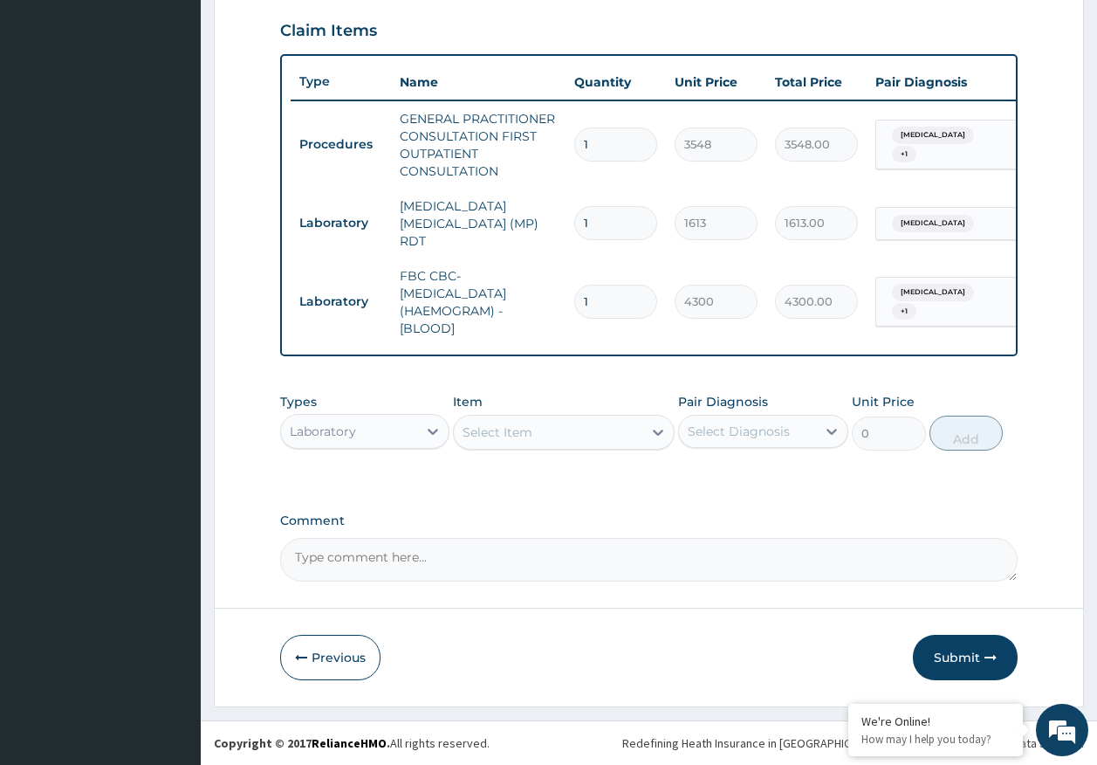
click at [366, 440] on div "Laboratory" at bounding box center [349, 431] width 137 height 28
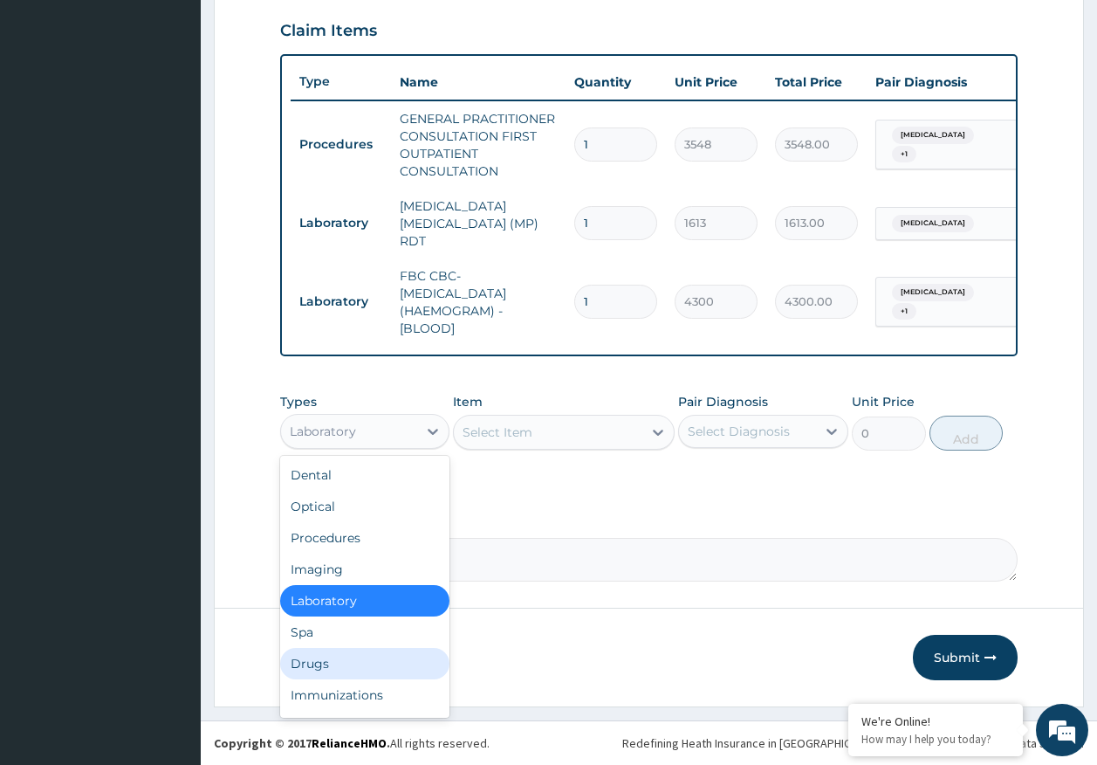
click at [346, 661] on div "Drugs" at bounding box center [365, 663] width 170 height 31
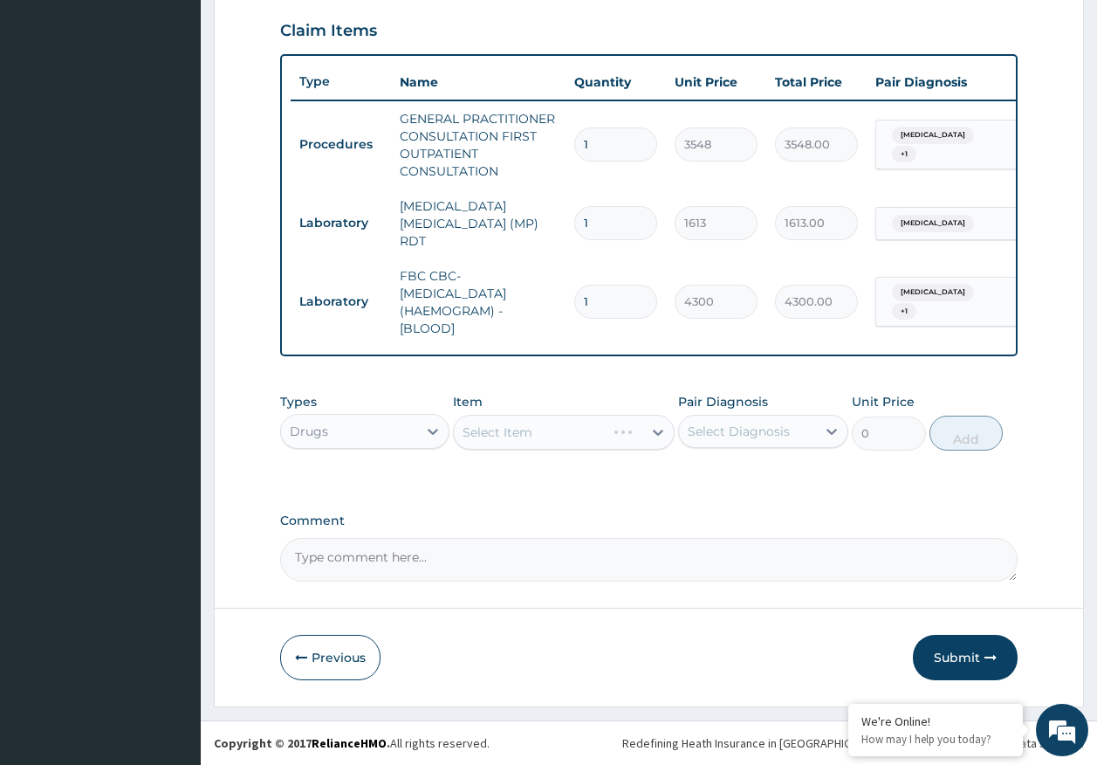
click at [496, 429] on div "Select Item" at bounding box center [564, 432] width 222 height 35
click at [751, 421] on div "Select Diagnosis" at bounding box center [747, 431] width 137 height 28
click at [742, 467] on label "Malaria" at bounding box center [761, 473] width 108 height 17
checkbox input "true"
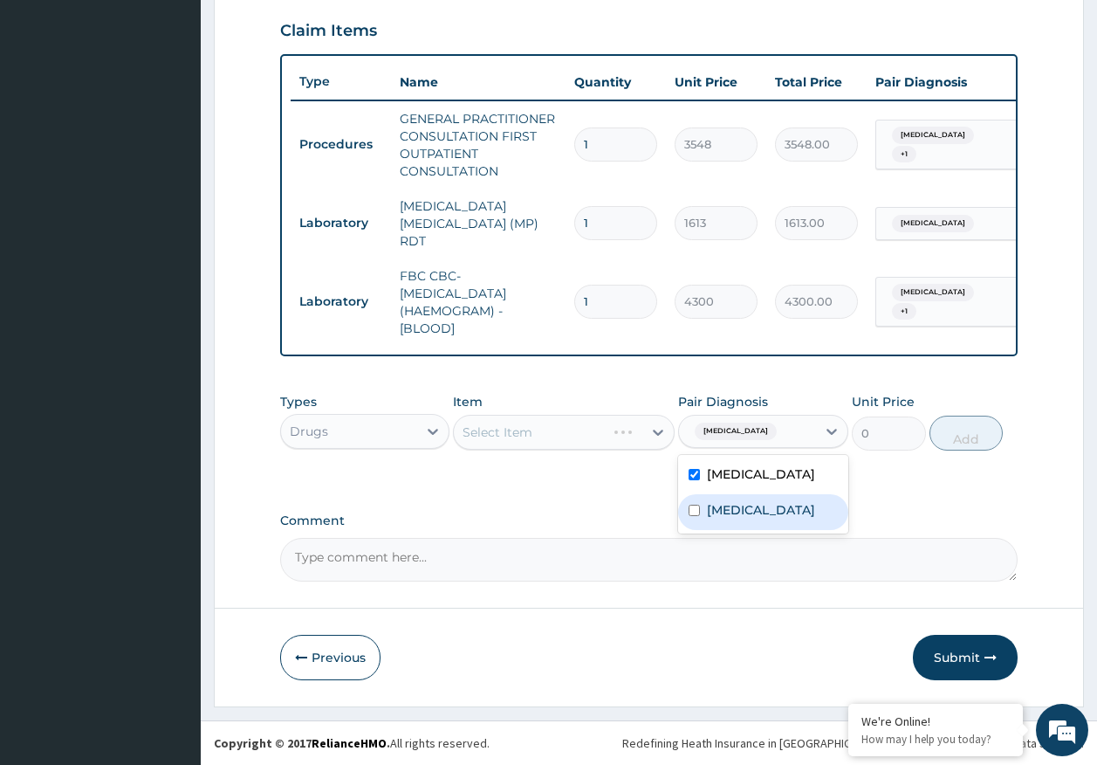
click at [734, 512] on label "Sepsis" at bounding box center [761, 509] width 108 height 17
checkbox input "true"
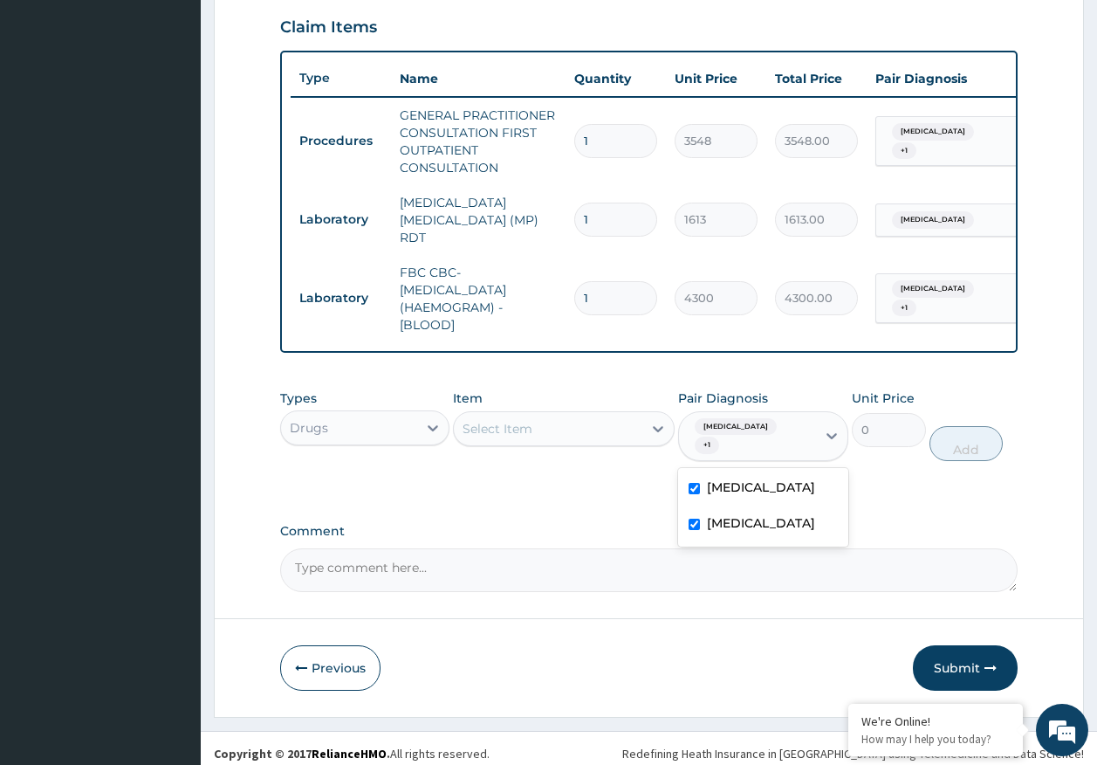
click at [549, 442] on div "Select Item" at bounding box center [548, 429] width 189 height 28
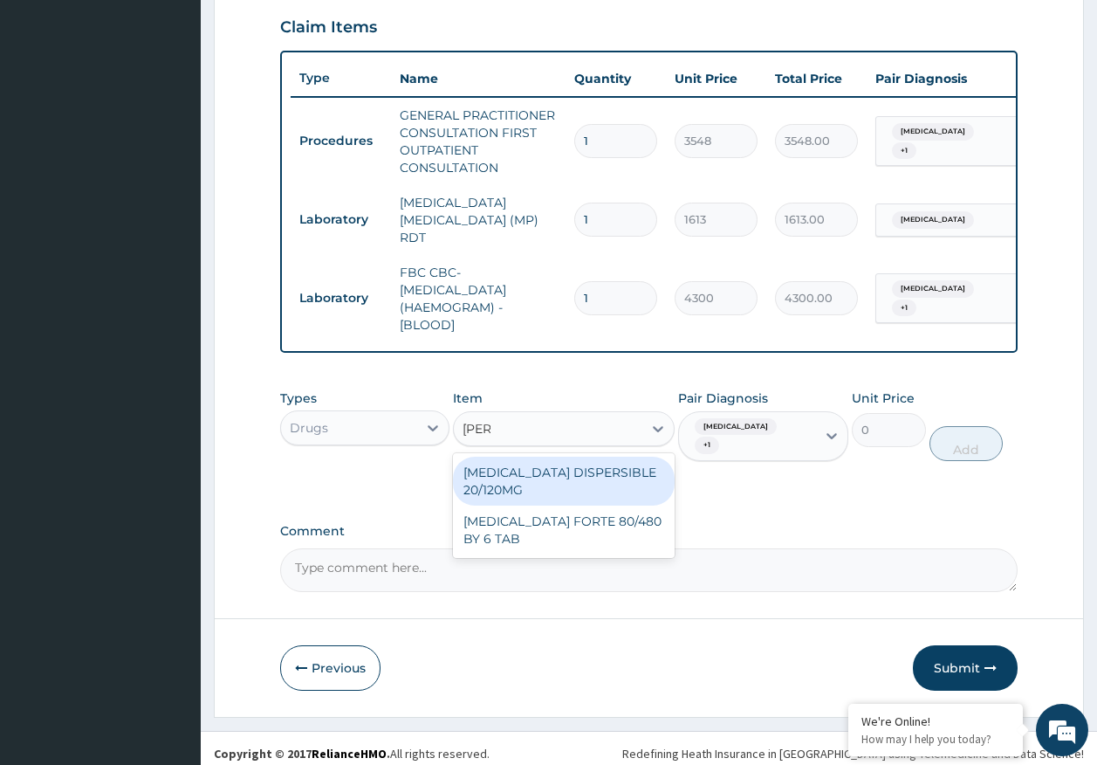
type input "coart"
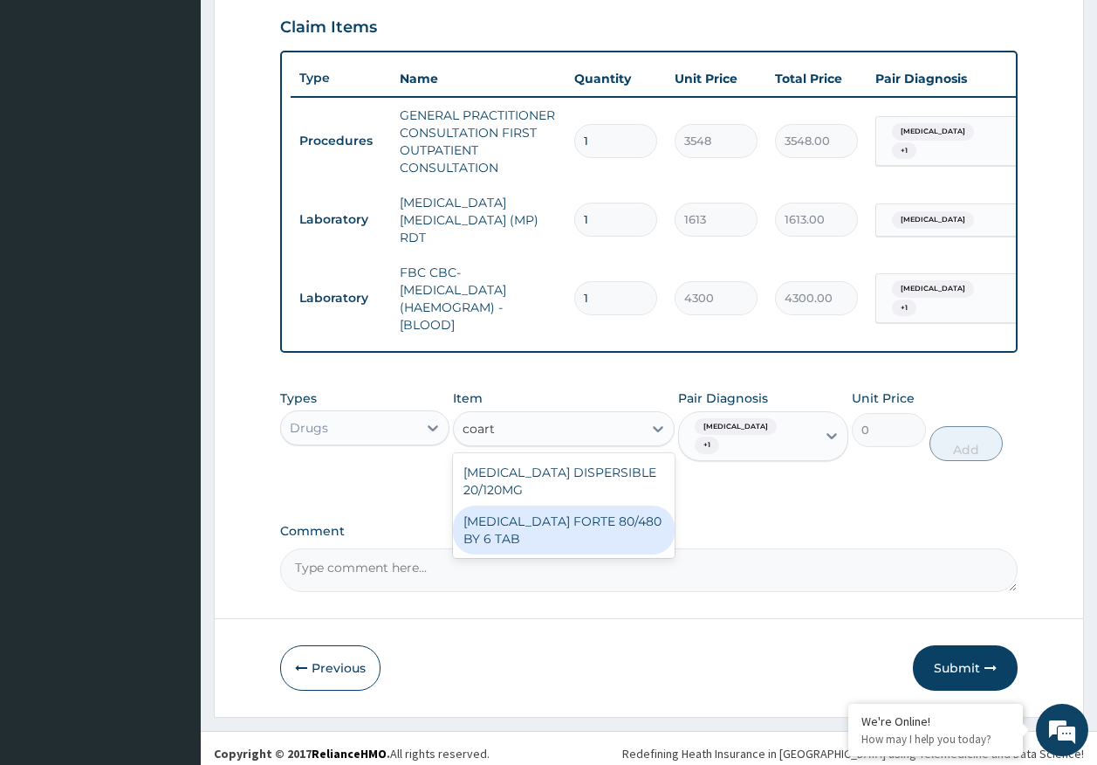
click at [591, 526] on div "COARTEM FORTE 80/480 BY 6 TAB" at bounding box center [564, 529] width 222 height 49
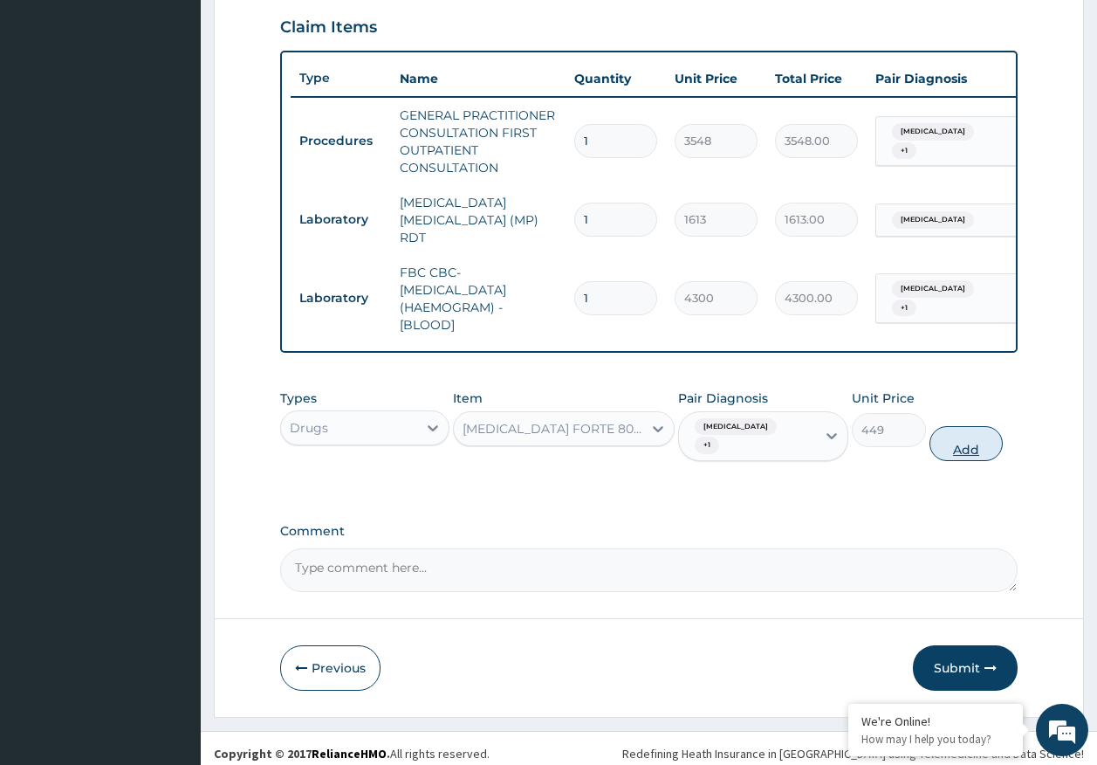
click at [955, 435] on button "Add" at bounding box center [966, 443] width 74 height 35
type input "0"
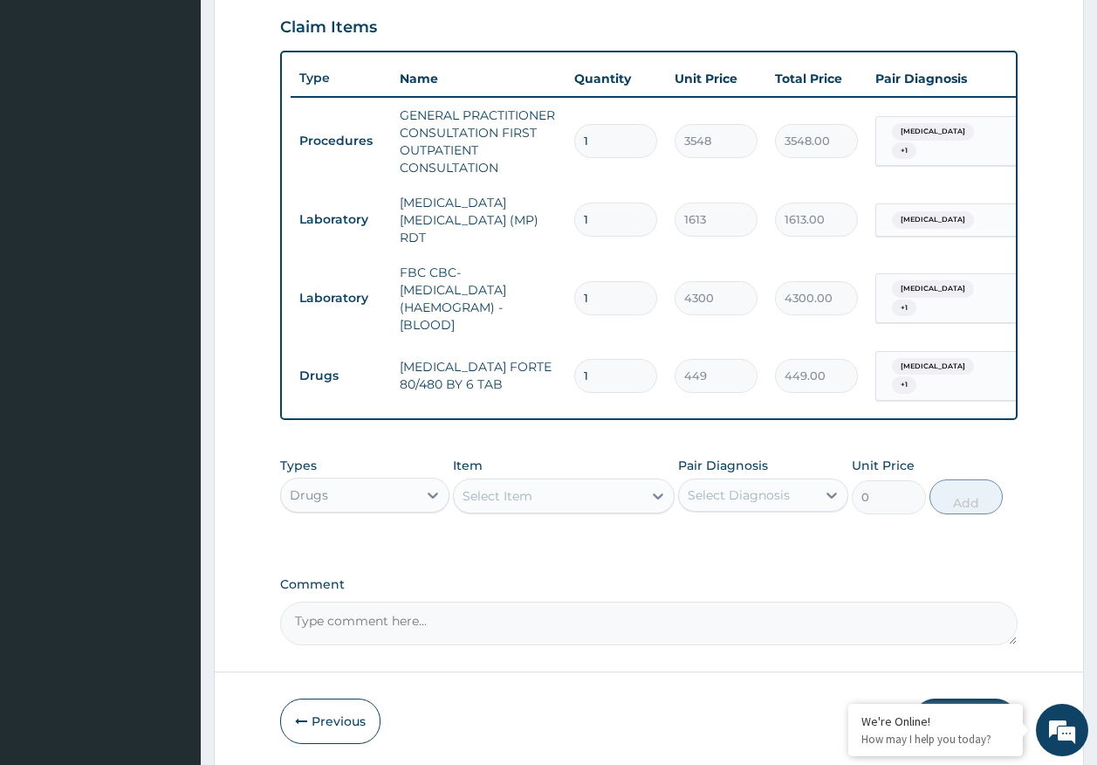
click at [557, 496] on div "Select Item" at bounding box center [548, 496] width 189 height 28
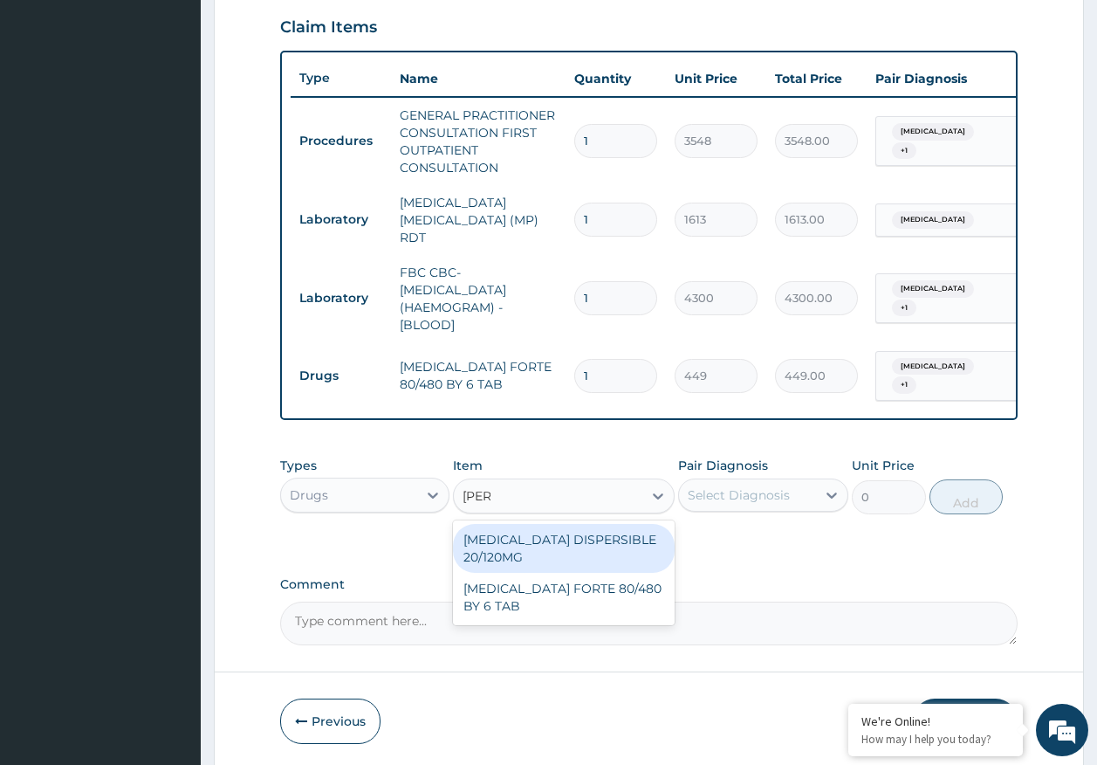
type input "coart"
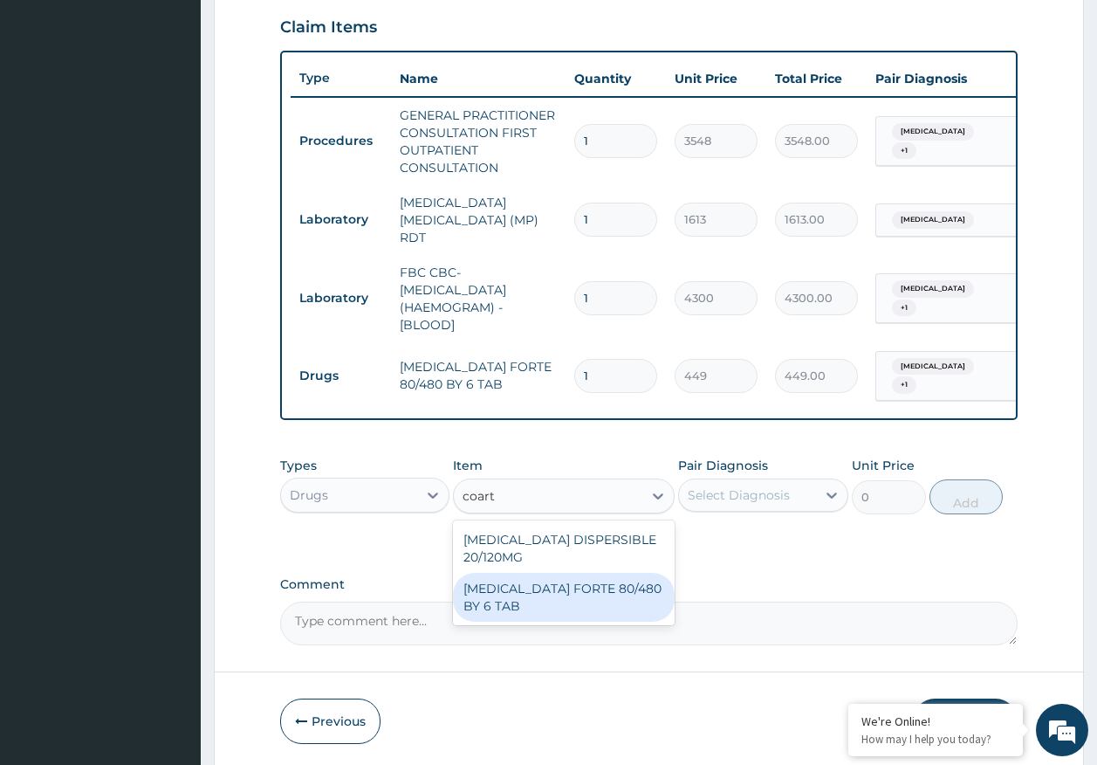
click at [613, 583] on div "COARTEM FORTE 80/480 BY 6 TAB" at bounding box center [564, 597] width 222 height 49
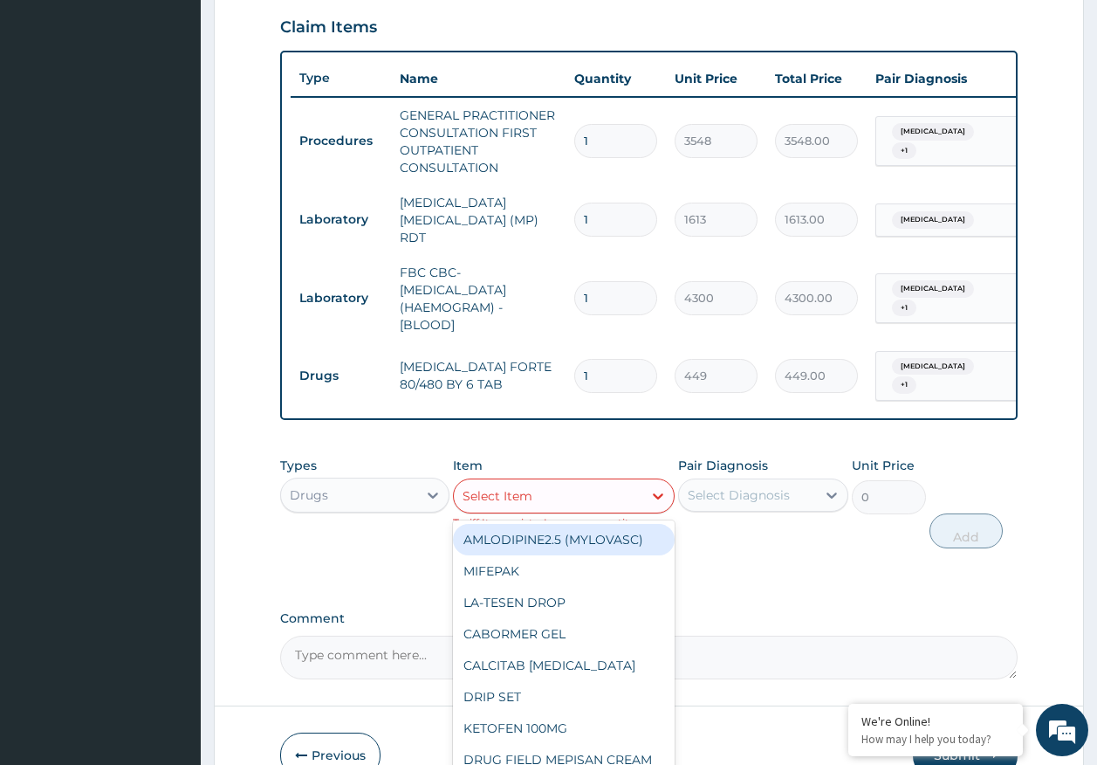
click at [570, 502] on div "Select Item" at bounding box center [548, 496] width 189 height 28
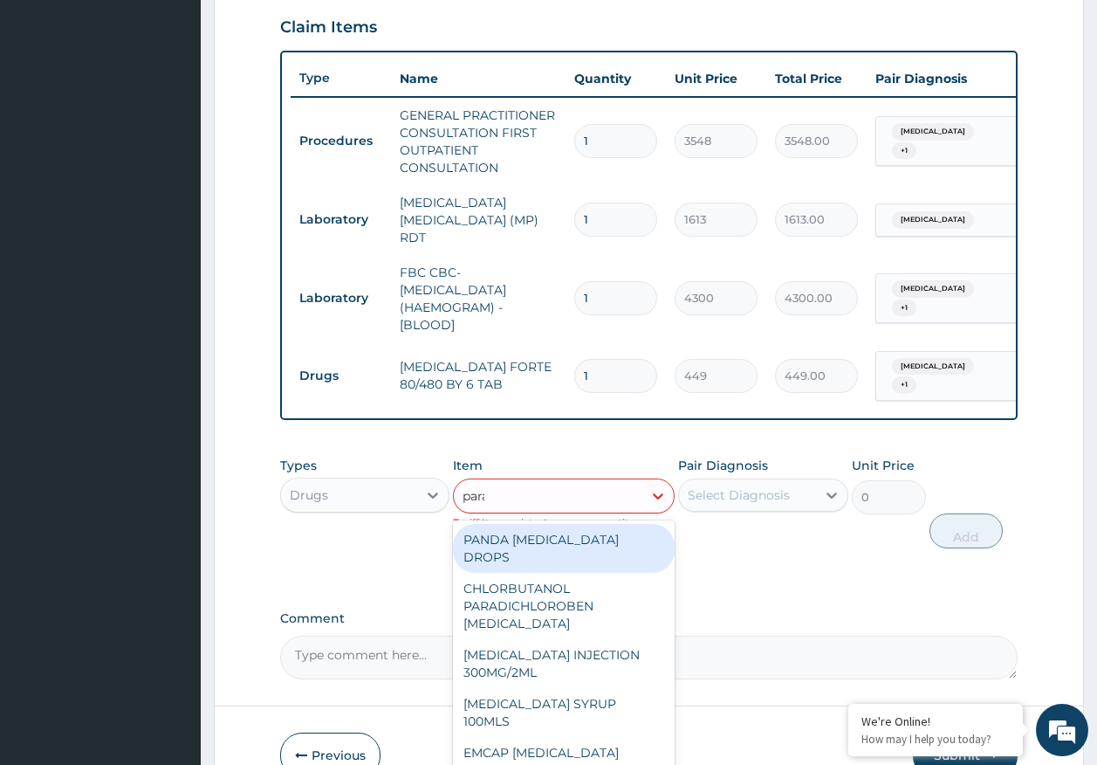
type input "parac"
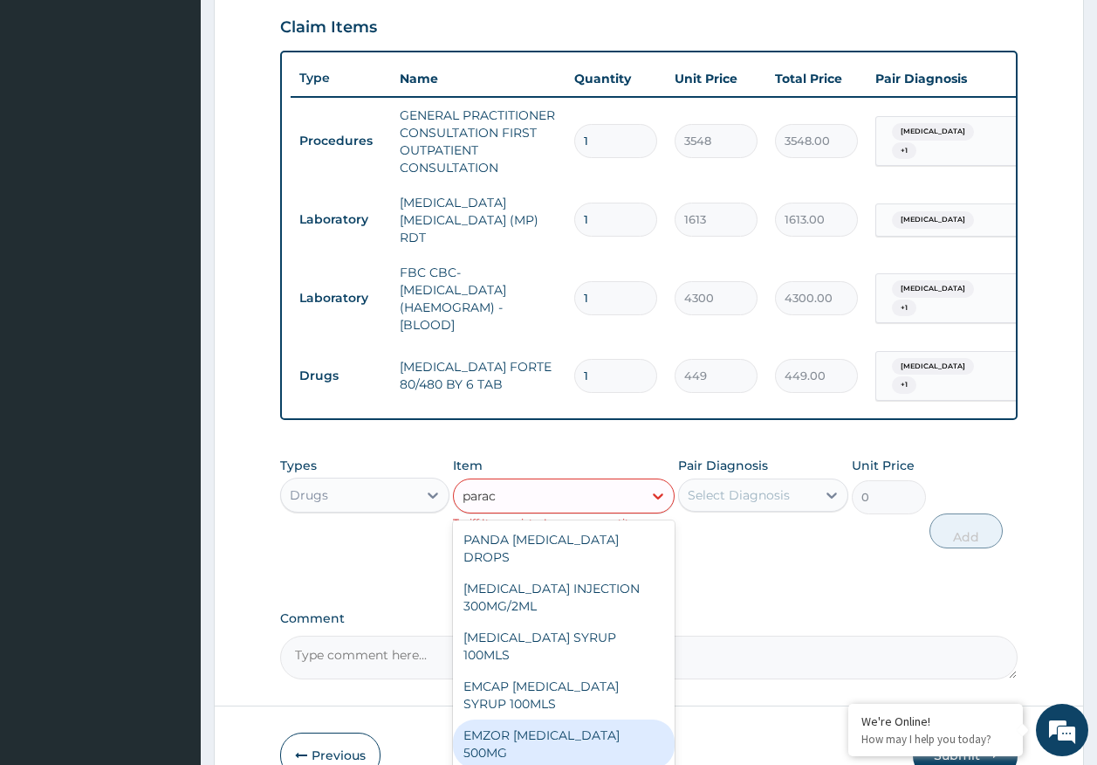
click at [593, 719] on div "EMZOR PARACETAMOL 500MG" at bounding box center [564, 743] width 222 height 49
type input "24"
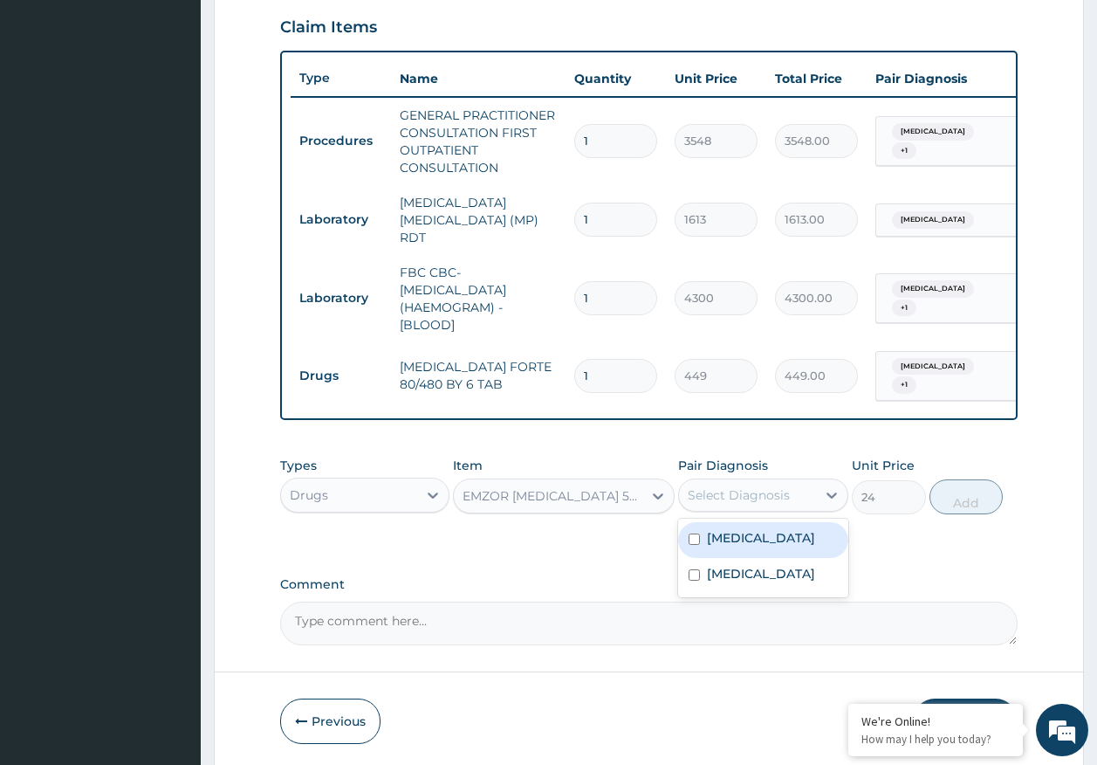
click at [716, 489] on div "Select Diagnosis" at bounding box center [739, 494] width 102 height 17
click at [720, 533] on label "Malaria" at bounding box center [761, 537] width 108 height 17
checkbox input "true"
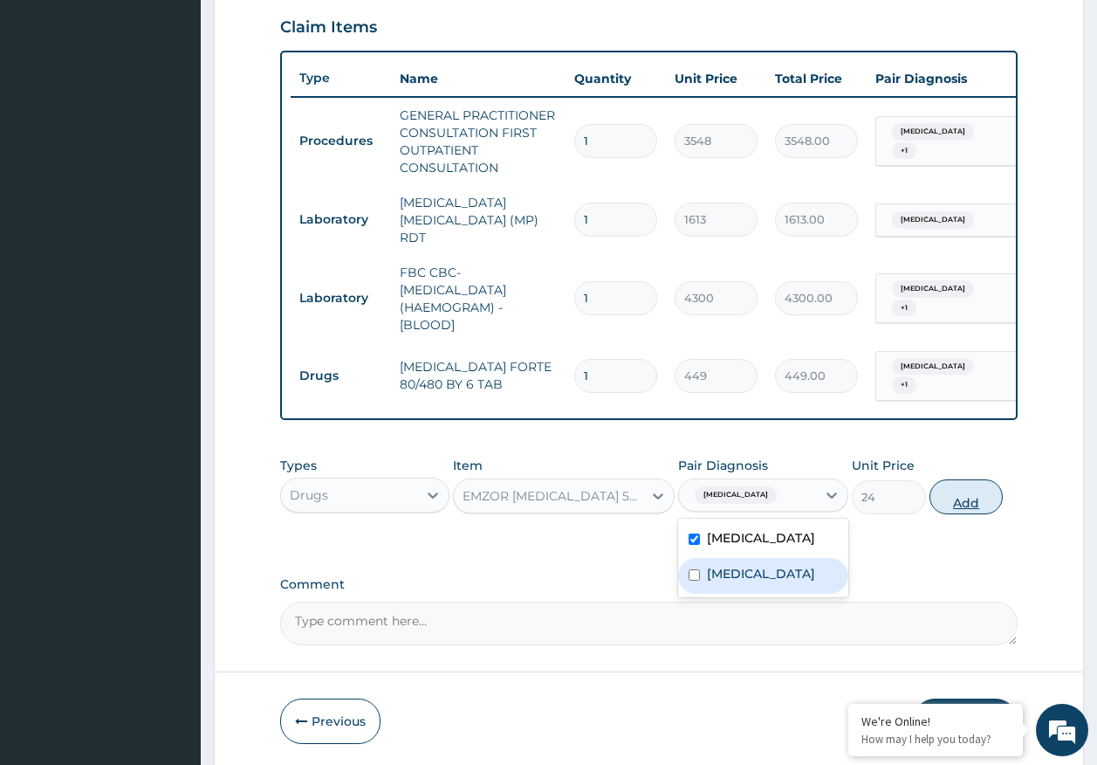
drag, startPoint x: 730, startPoint y: 571, endPoint x: 988, endPoint y: 494, distance: 269.5
click at [732, 571] on label "Sepsis" at bounding box center [761, 573] width 108 height 17
checkbox input "true"
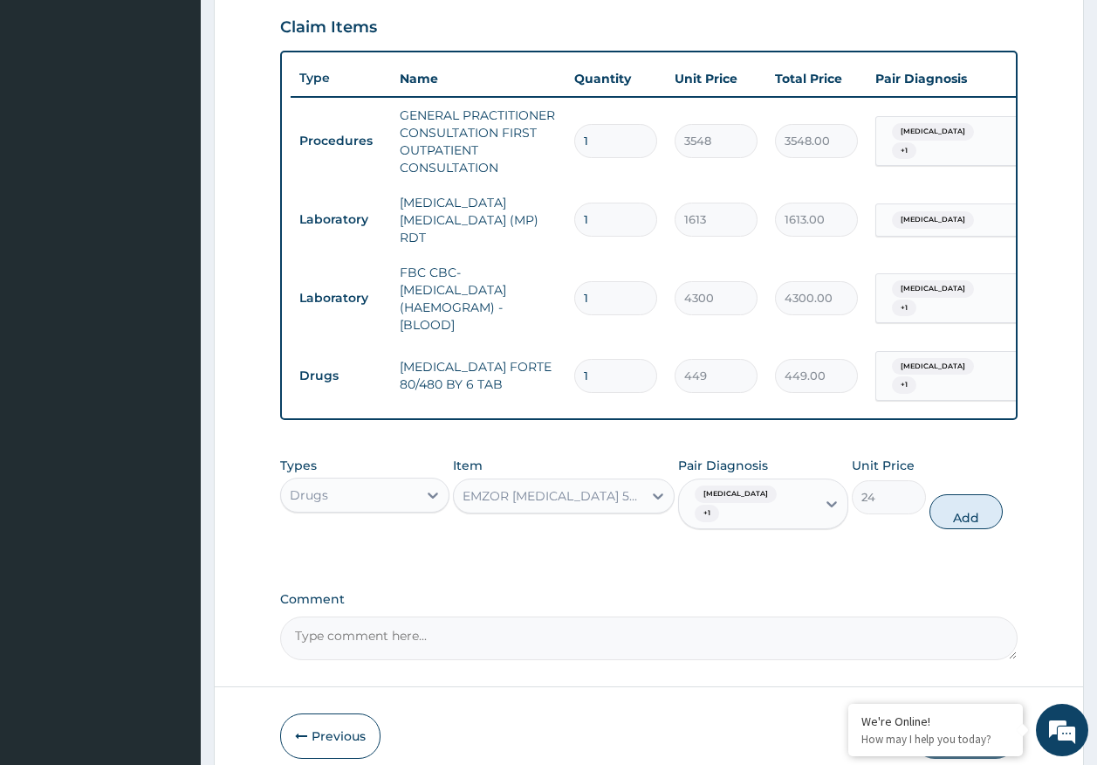
click at [1005, 492] on div "Types Drugs Item EMZOR PARACETAMOL 500MG Pair Diagnosis Malaria + 1 Unit Price …" at bounding box center [649, 493] width 738 height 90
click at [950, 497] on button "Add" at bounding box center [966, 511] width 74 height 35
type input "0"
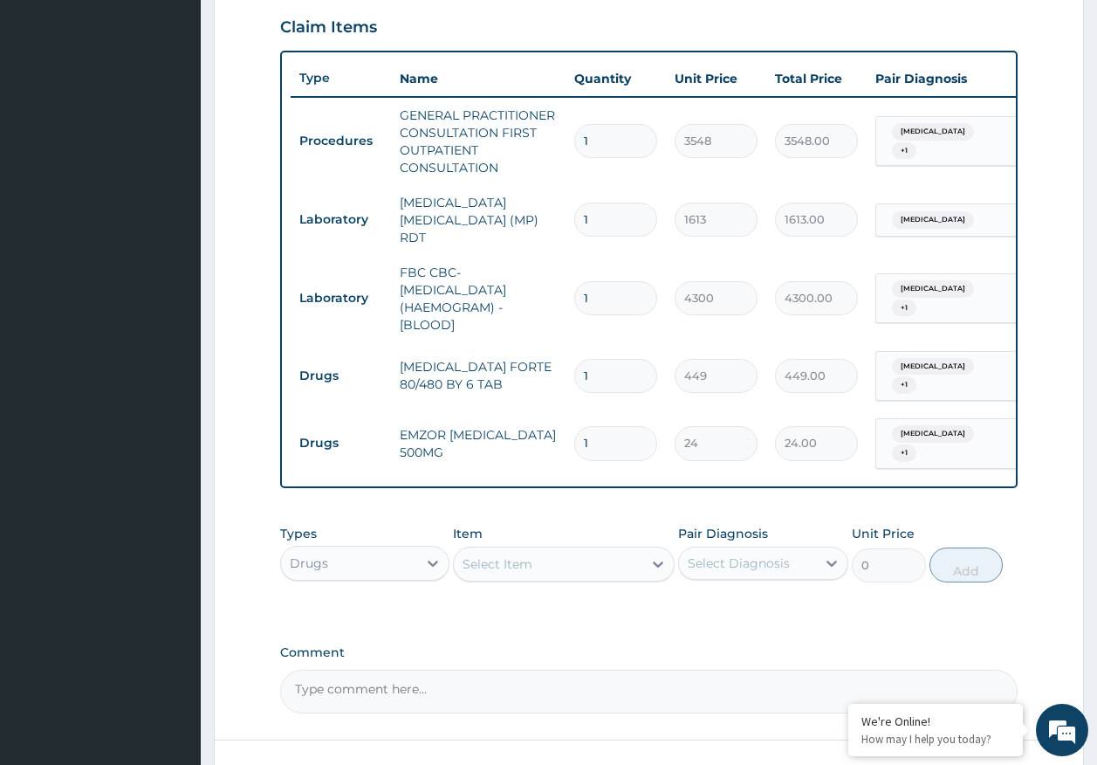
type input "18"
type input "432.00"
type input "18"
click at [631, 359] on input "1" at bounding box center [615, 376] width 83 height 34
type input "0.00"
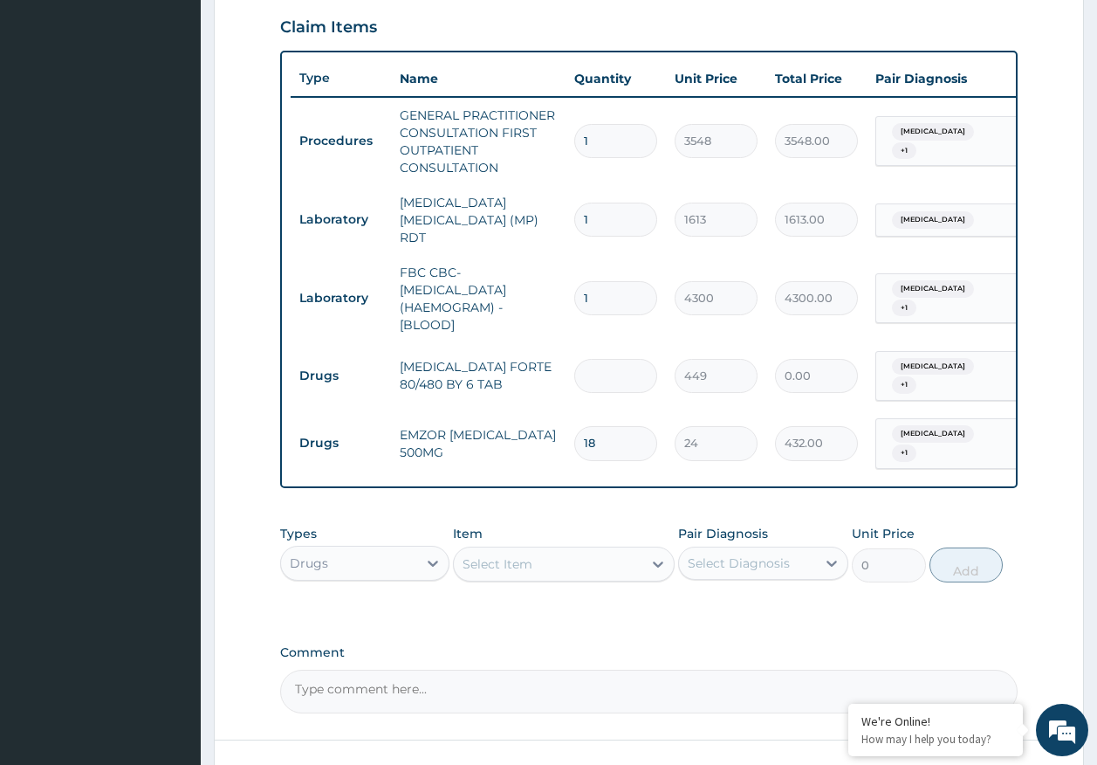
type input "6"
type input "2694.00"
type input "8"
type input "3592.00"
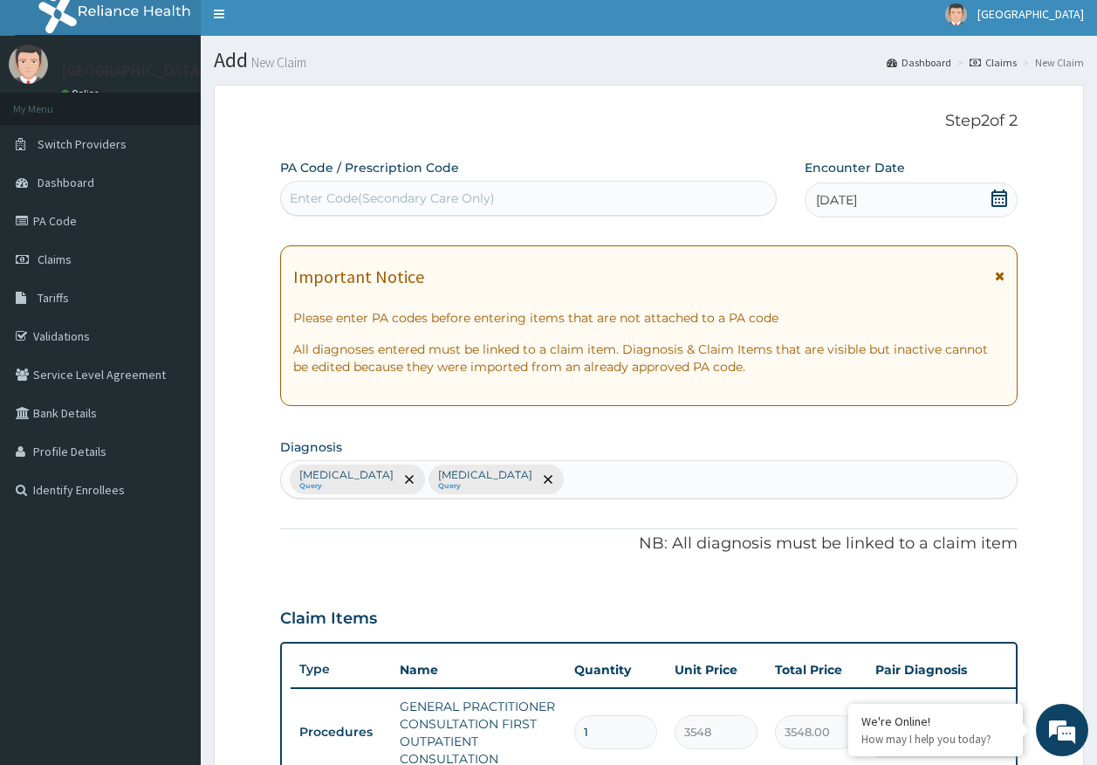
scroll to position [0, 0]
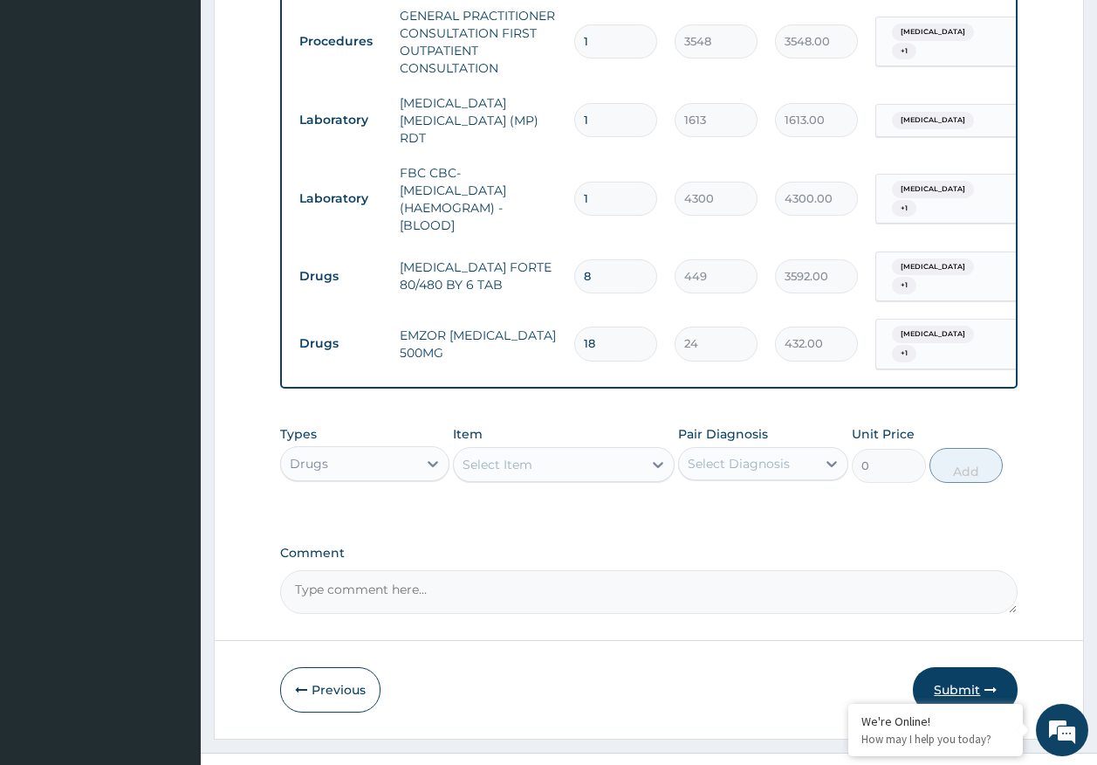
type input "8"
click at [957, 672] on button "Submit" at bounding box center [965, 689] width 105 height 45
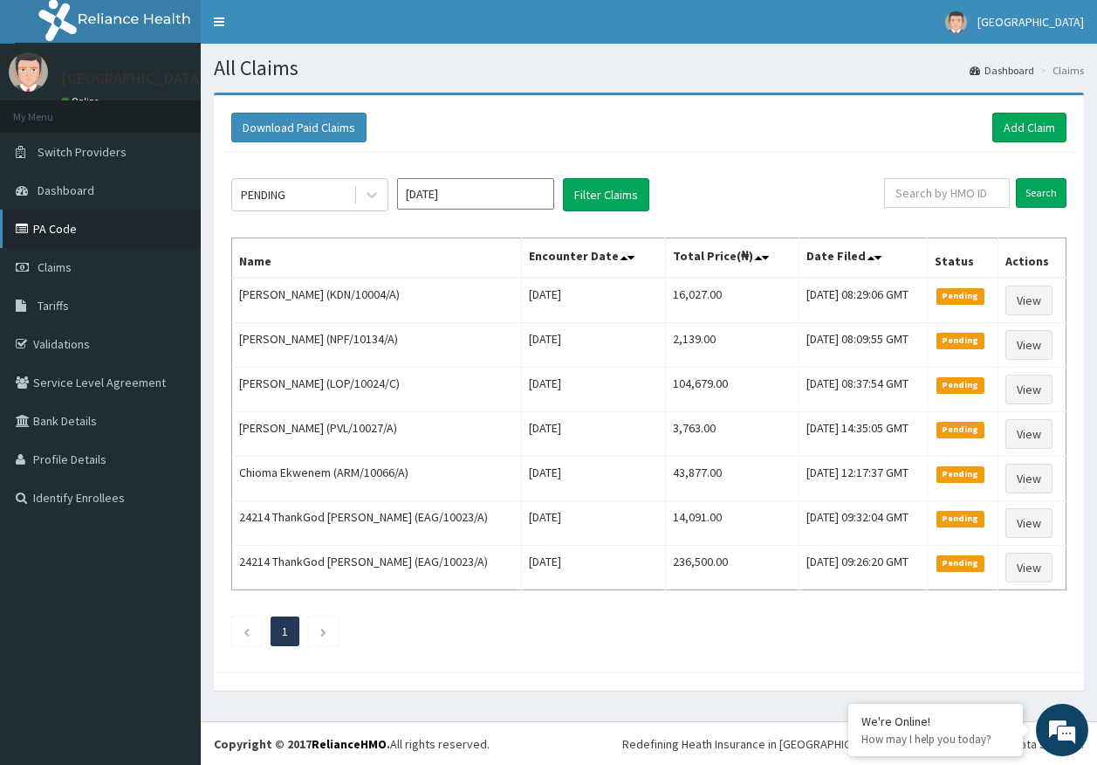
click at [55, 230] on link "PA Code" at bounding box center [100, 228] width 201 height 38
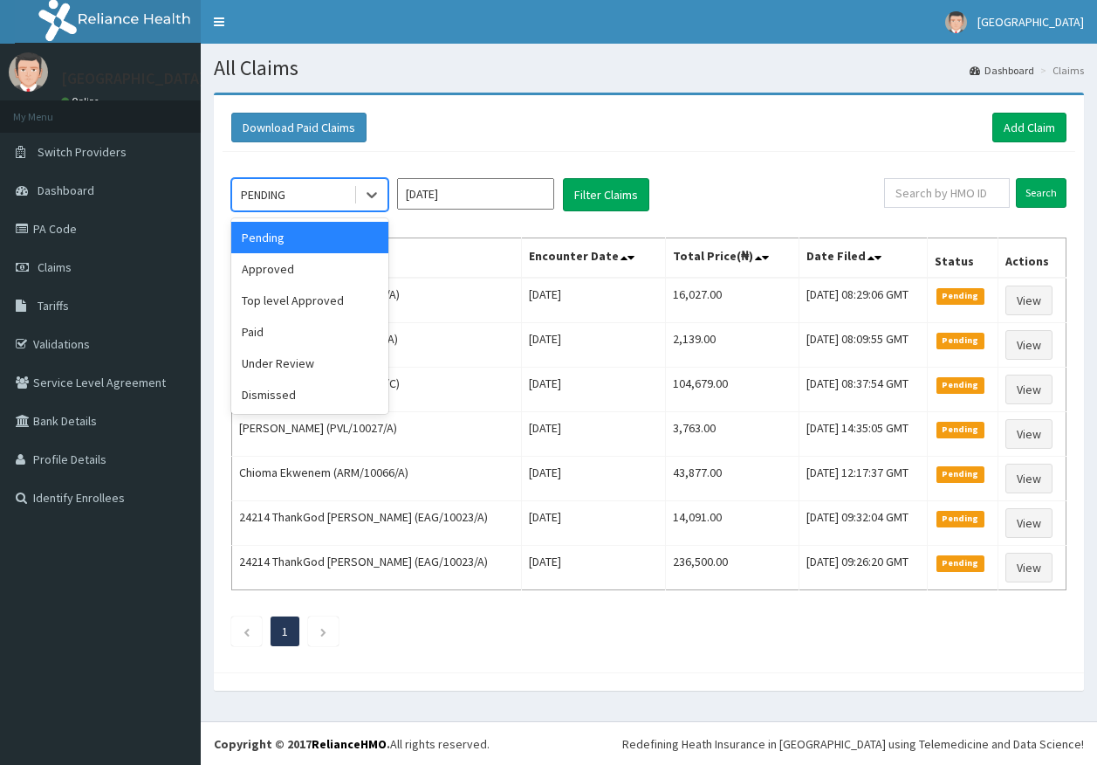
click at [309, 188] on div "PENDING" at bounding box center [292, 195] width 121 height 28
click at [256, 271] on div "Approved" at bounding box center [309, 268] width 157 height 31
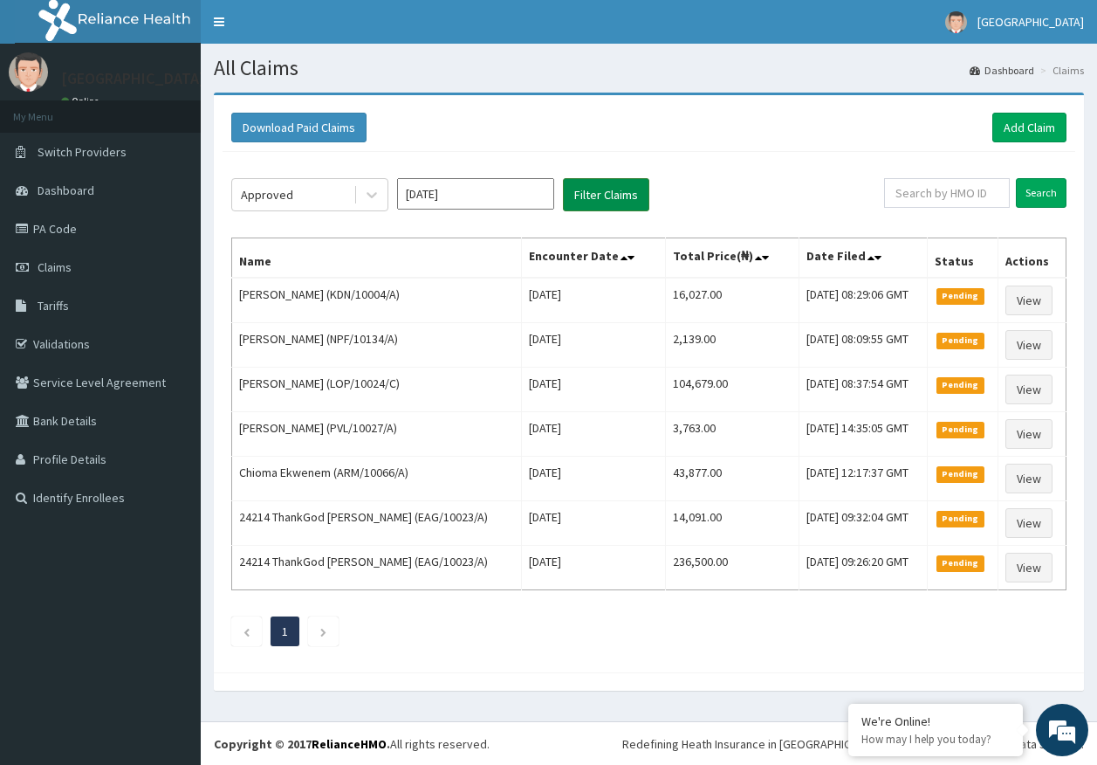
click at [586, 200] on button "Filter Claims" at bounding box center [606, 194] width 86 height 33
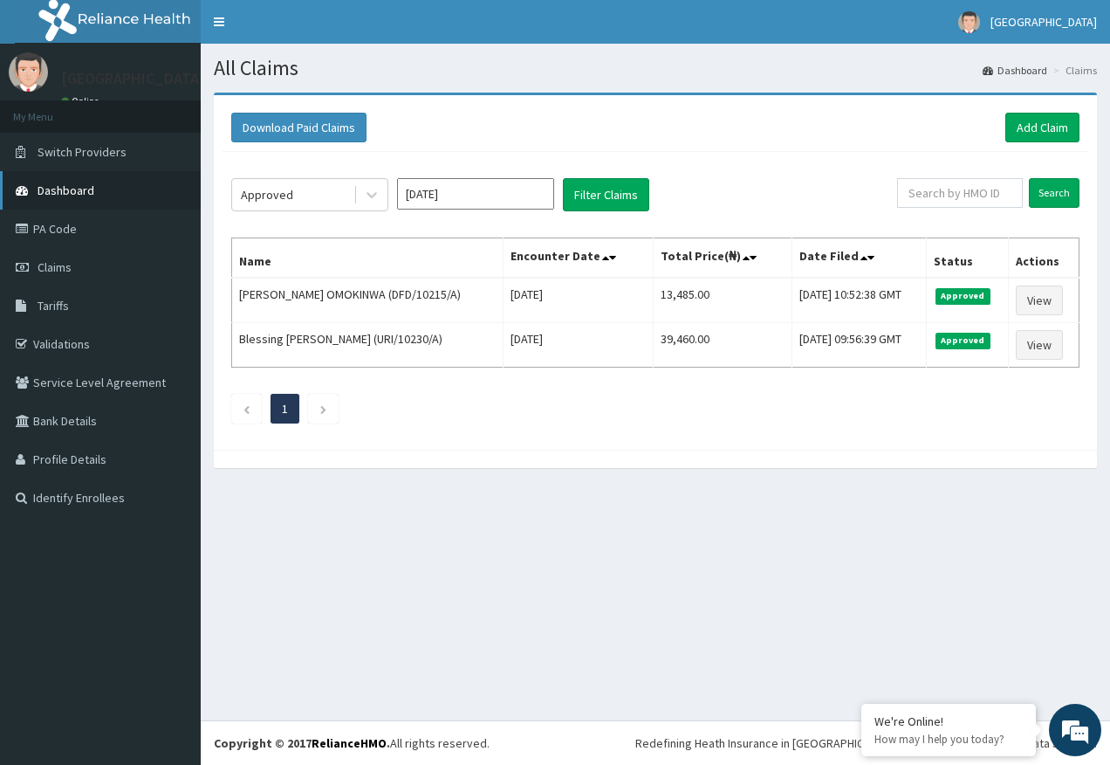
click at [66, 239] on link "PA Code" at bounding box center [100, 228] width 201 height 38
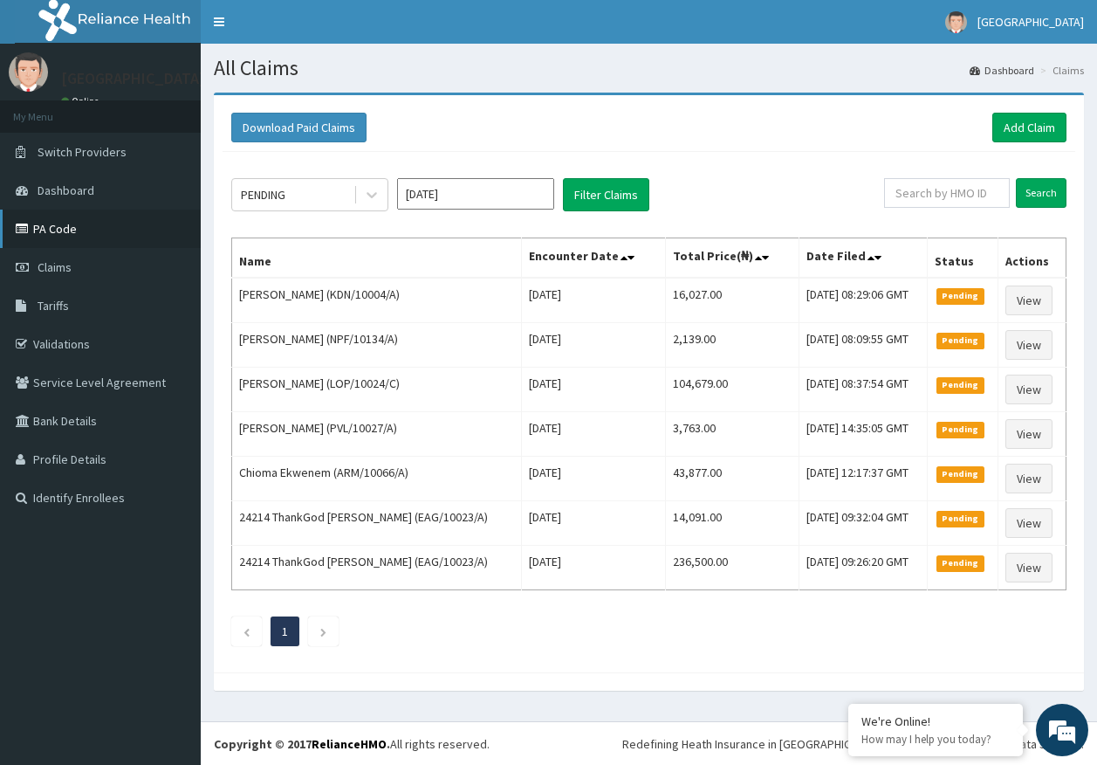
click at [54, 233] on link "PA Code" at bounding box center [100, 228] width 201 height 38
